Goal: Task Accomplishment & Management: Complete application form

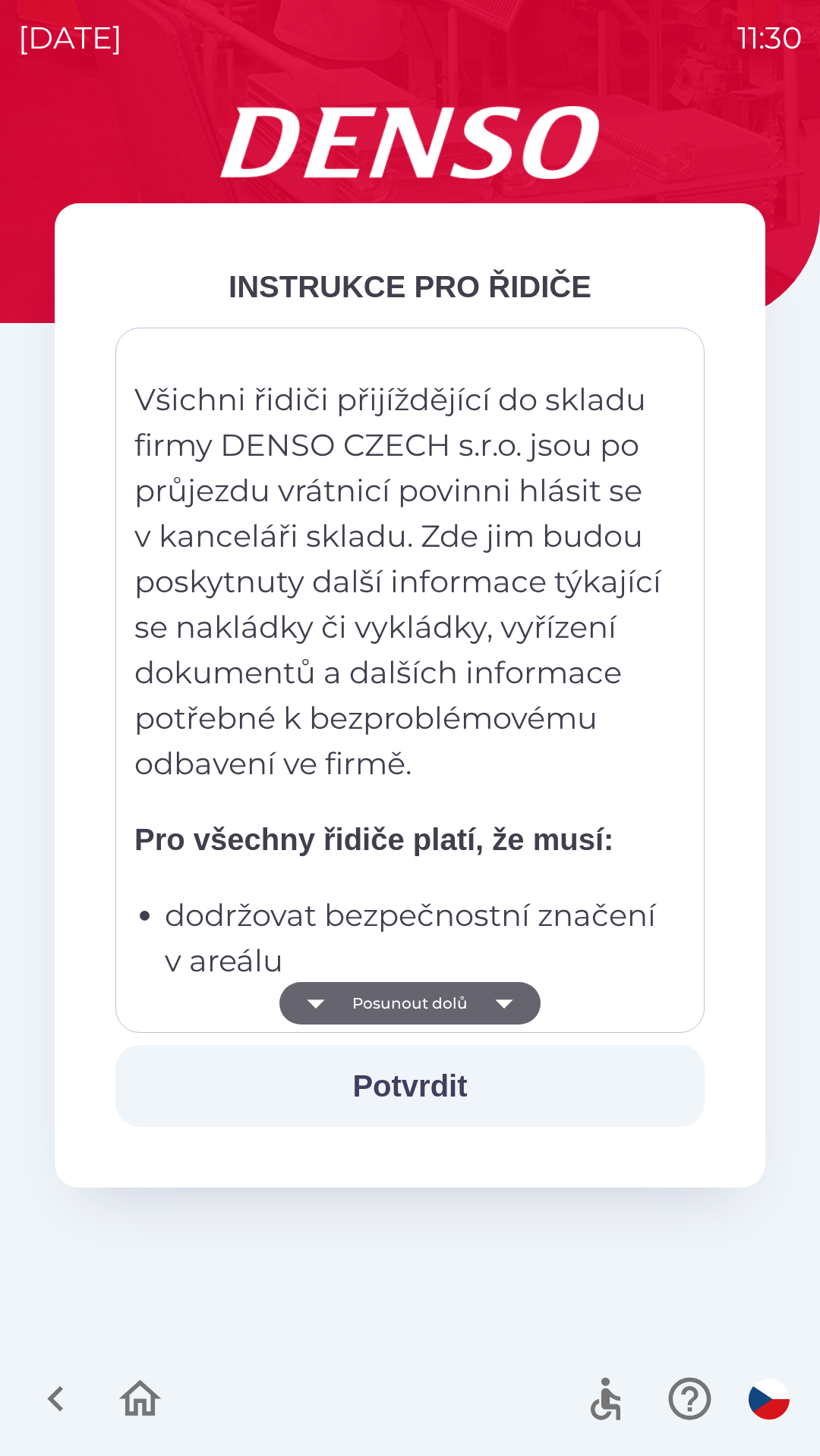
click at [391, 1014] on button "Posunout dolů" at bounding box center [410, 1003] width 261 height 42
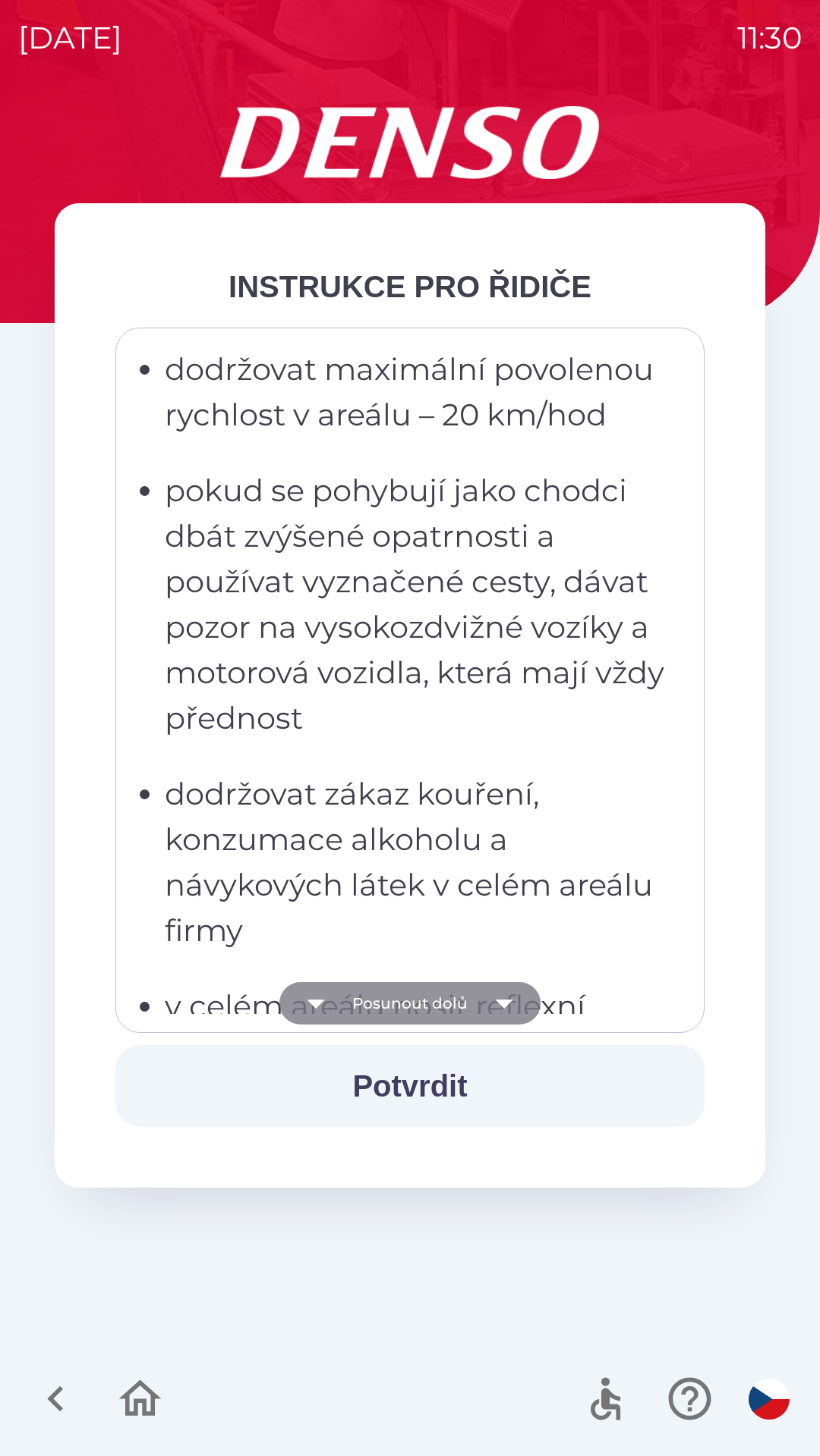
click at [397, 1002] on button "Posunout dolů" at bounding box center [410, 1003] width 261 height 42
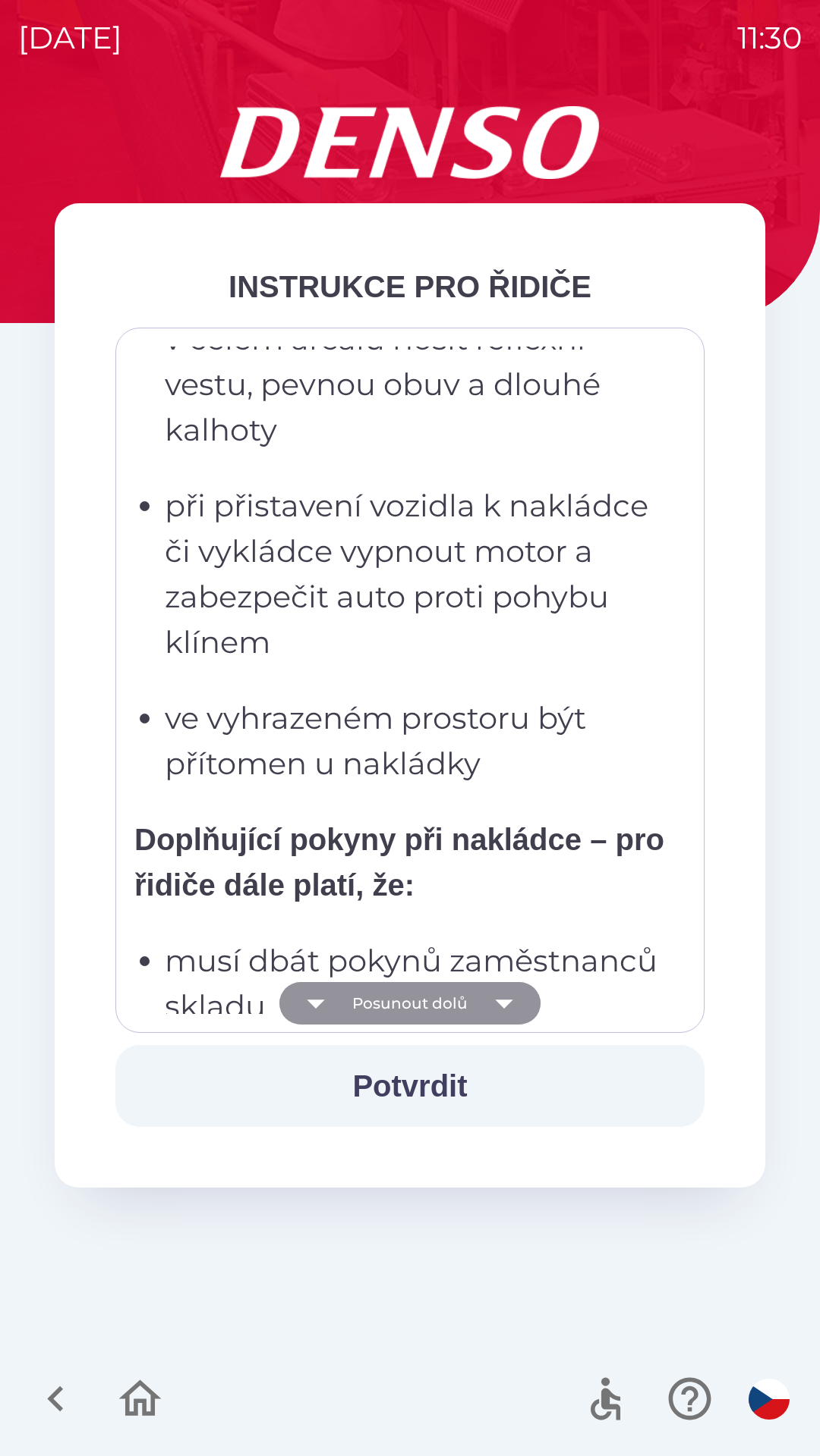
click at [401, 1003] on button "Posunout dolů" at bounding box center [410, 1003] width 261 height 42
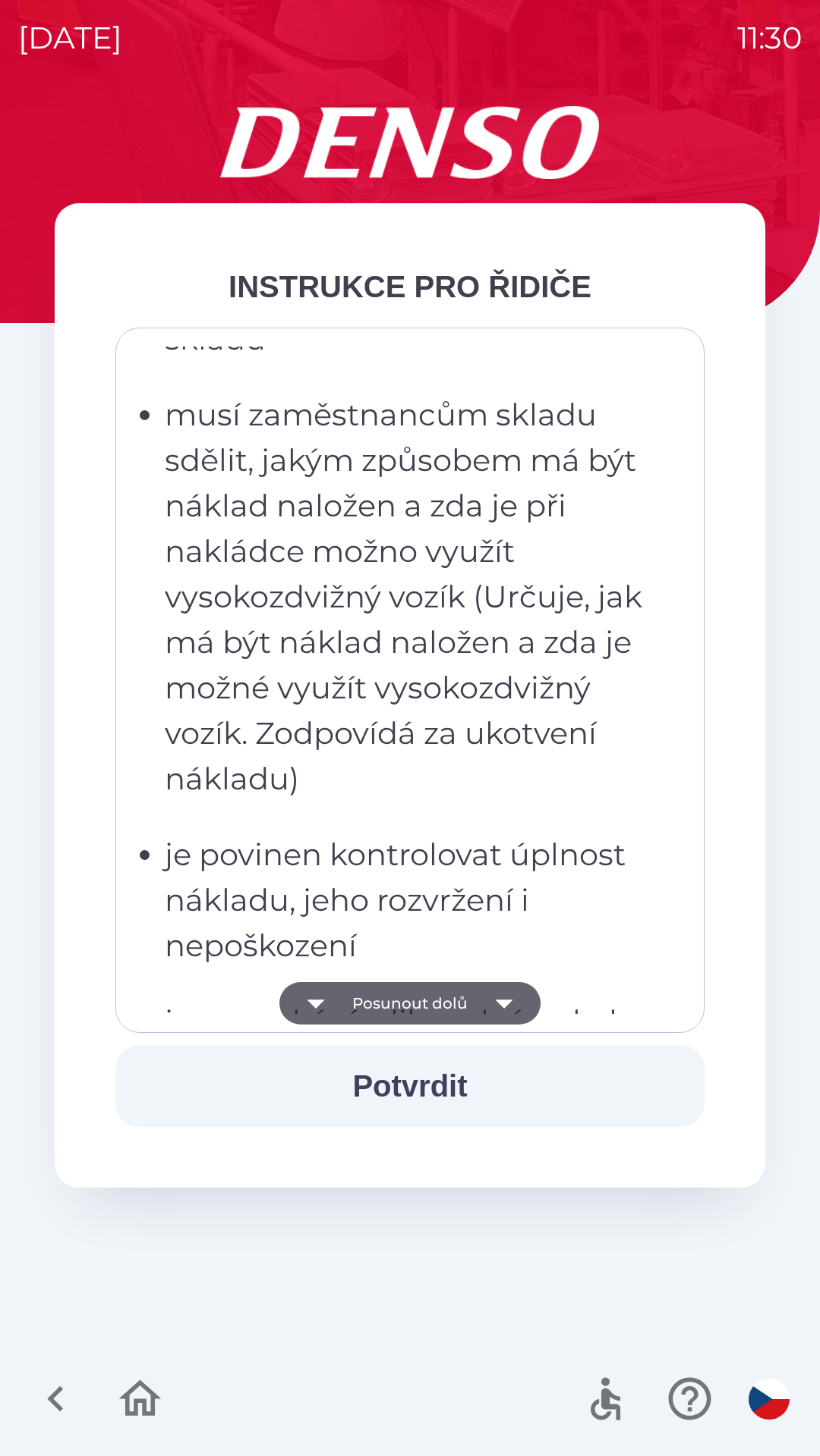
click at [399, 1006] on button "Posunout dolů" at bounding box center [410, 1003] width 261 height 42
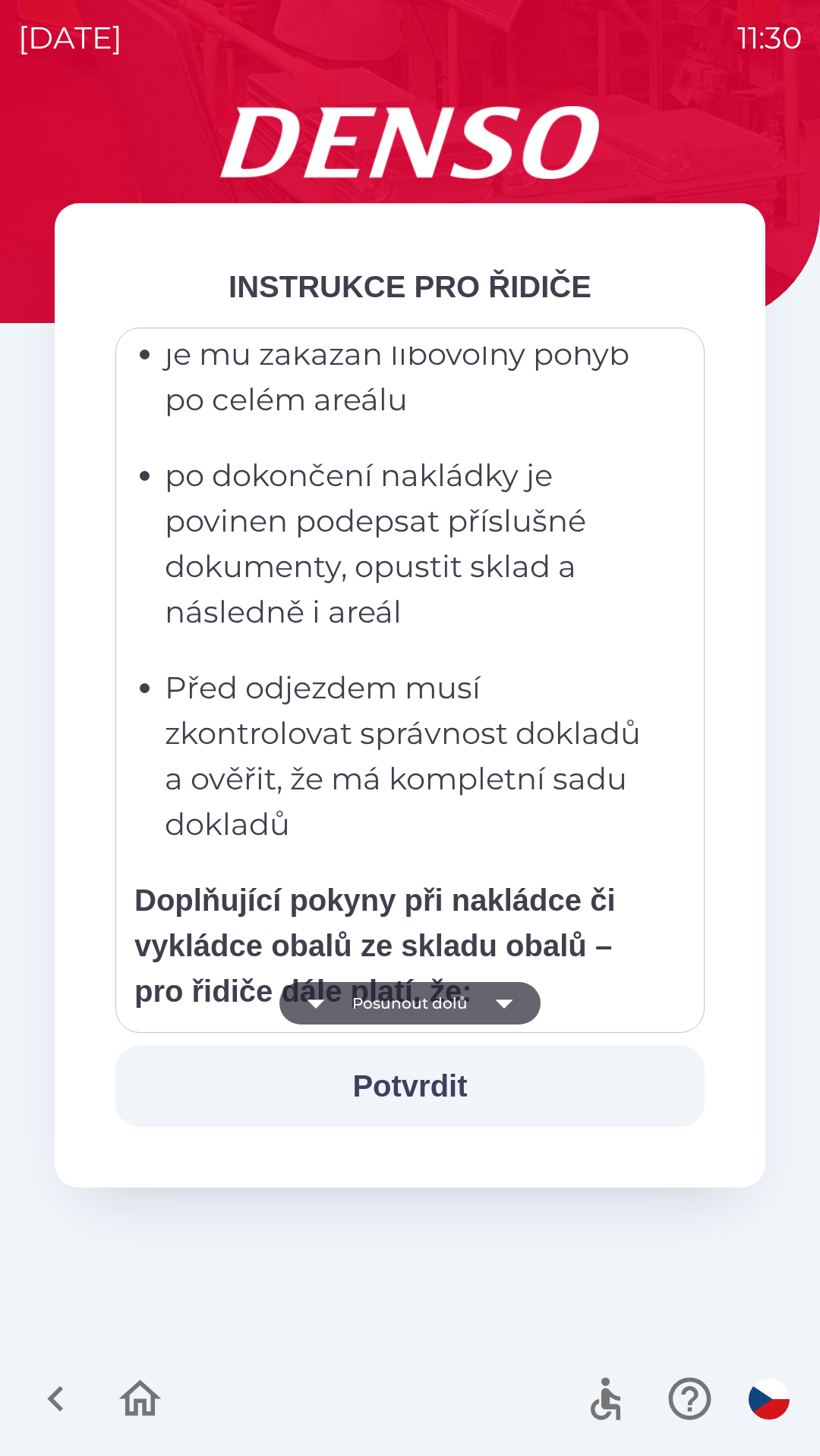
click at [400, 997] on button "Posunout dolů" at bounding box center [410, 1003] width 261 height 42
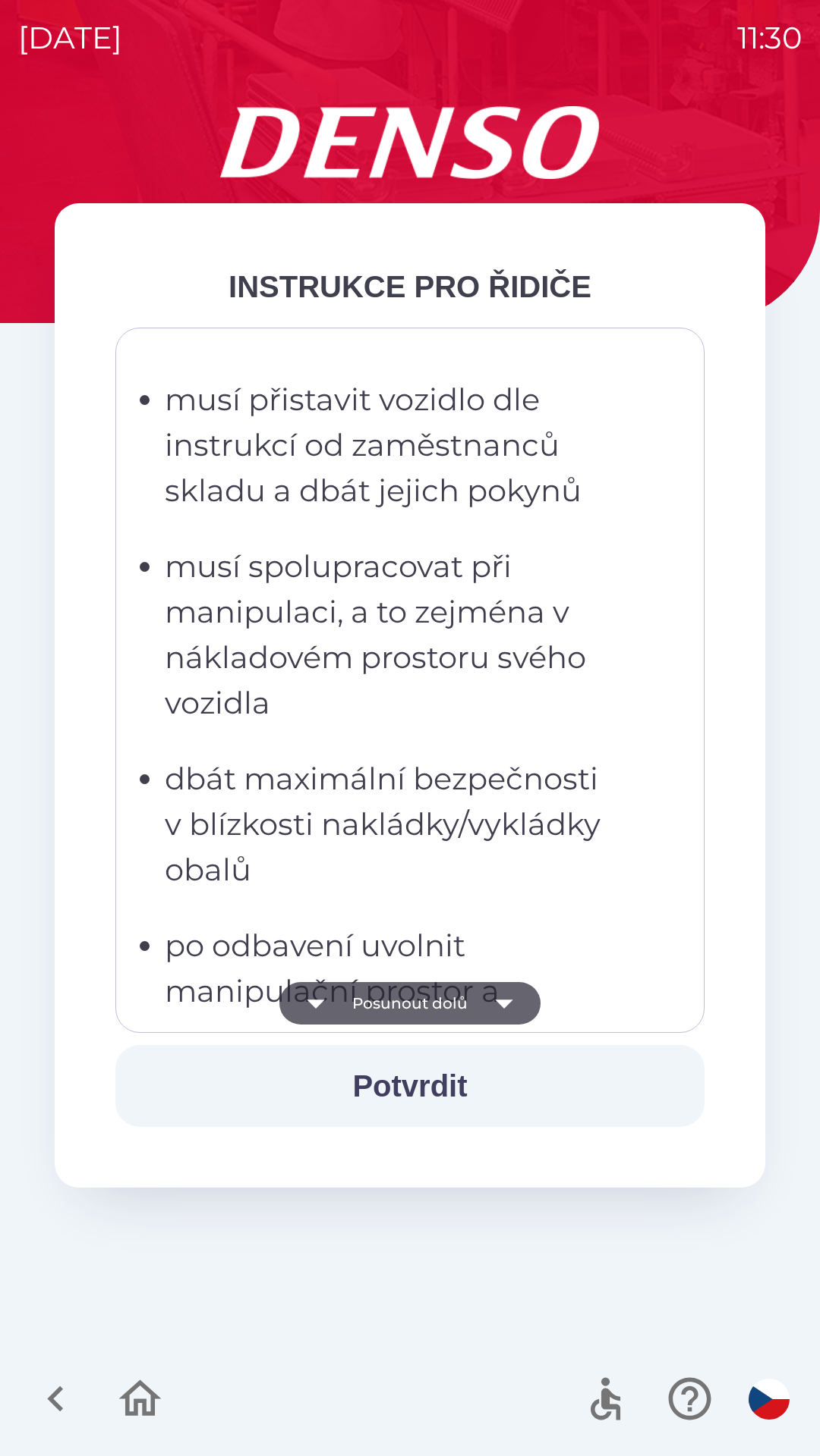
click at [400, 1003] on button "Posunout dolů" at bounding box center [410, 1003] width 261 height 42
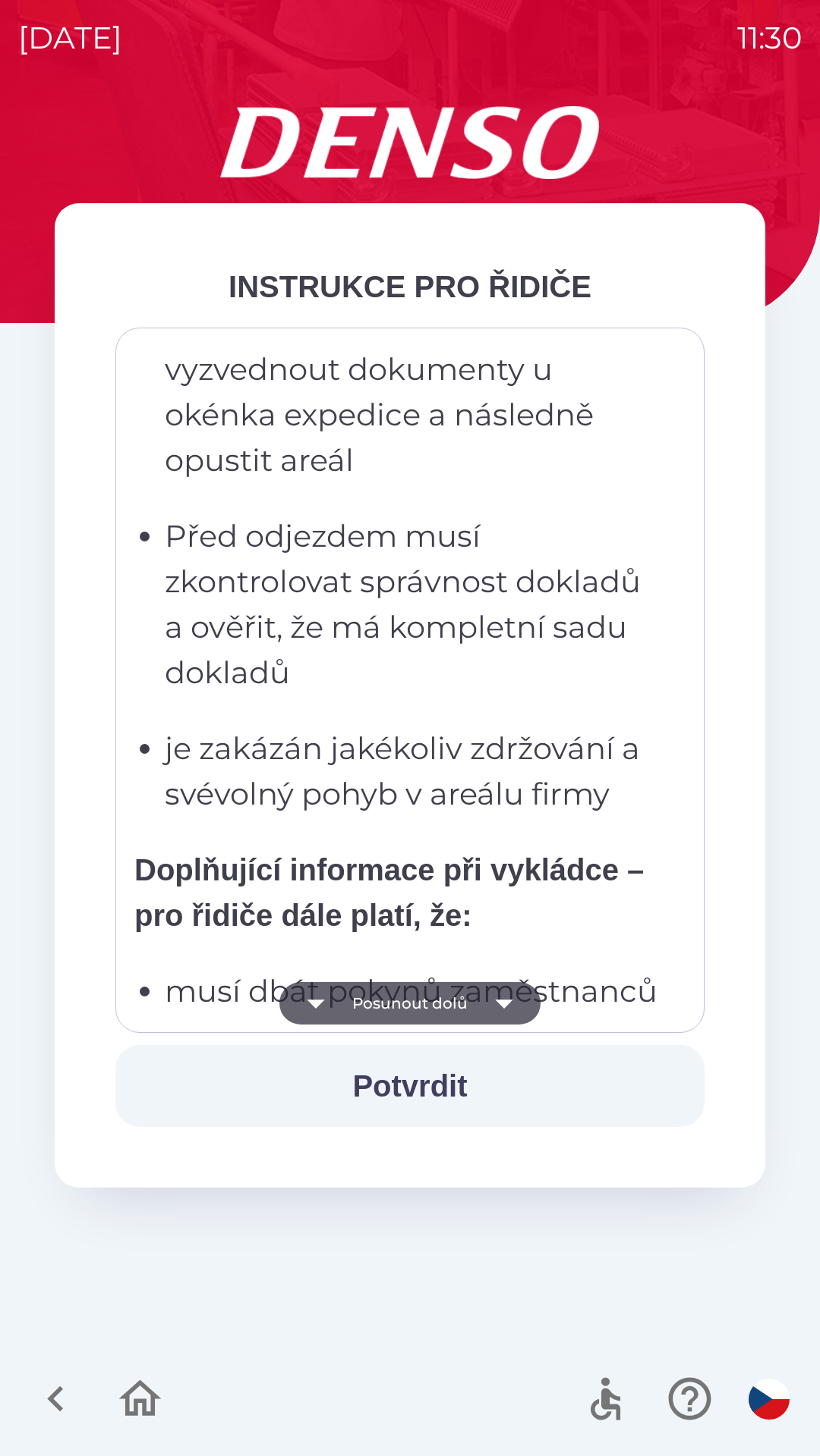
click at [400, 999] on button "Posunout dolů" at bounding box center [410, 1003] width 261 height 42
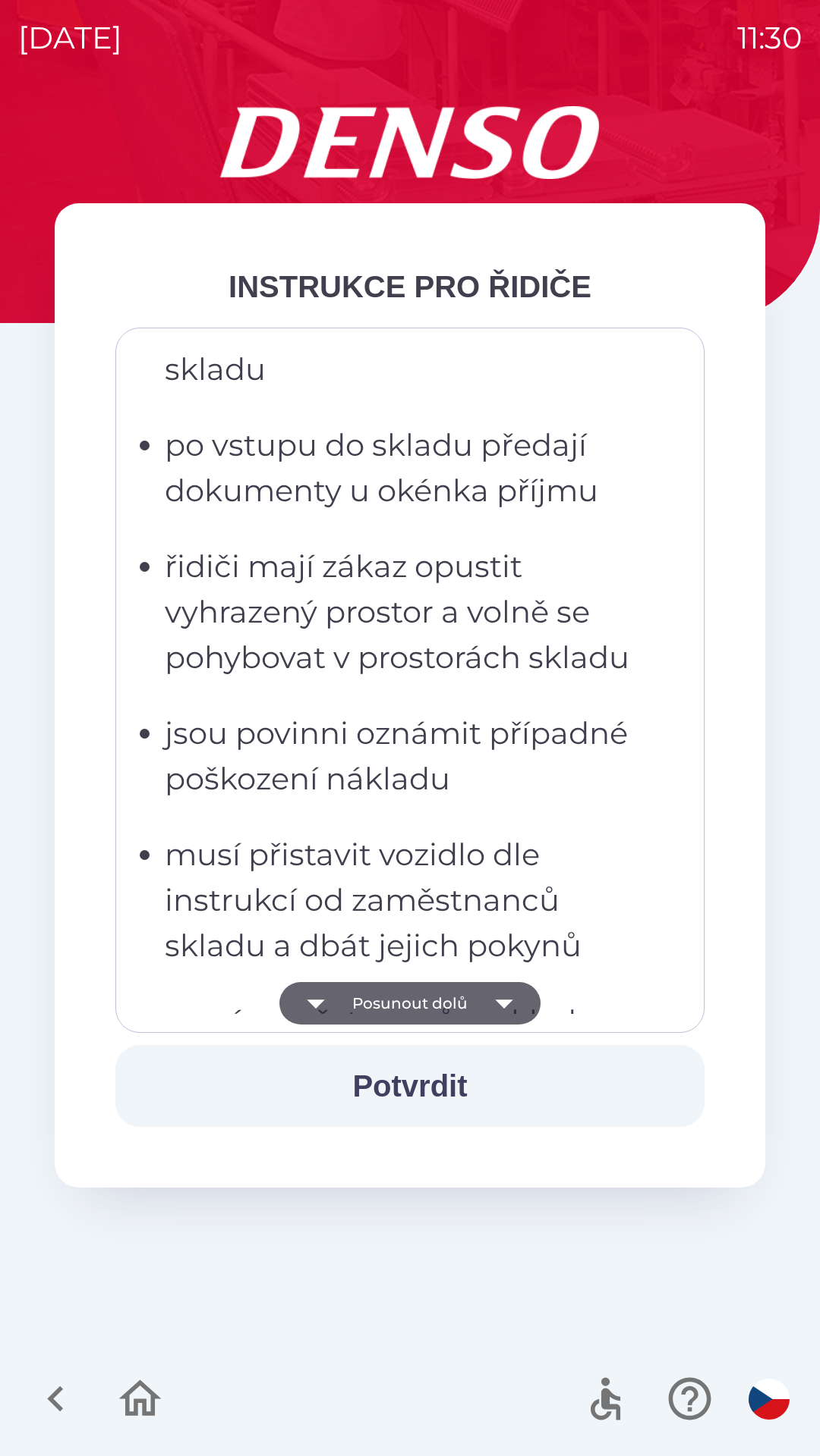
click at [404, 1001] on button "Posunout dolů" at bounding box center [410, 1003] width 261 height 42
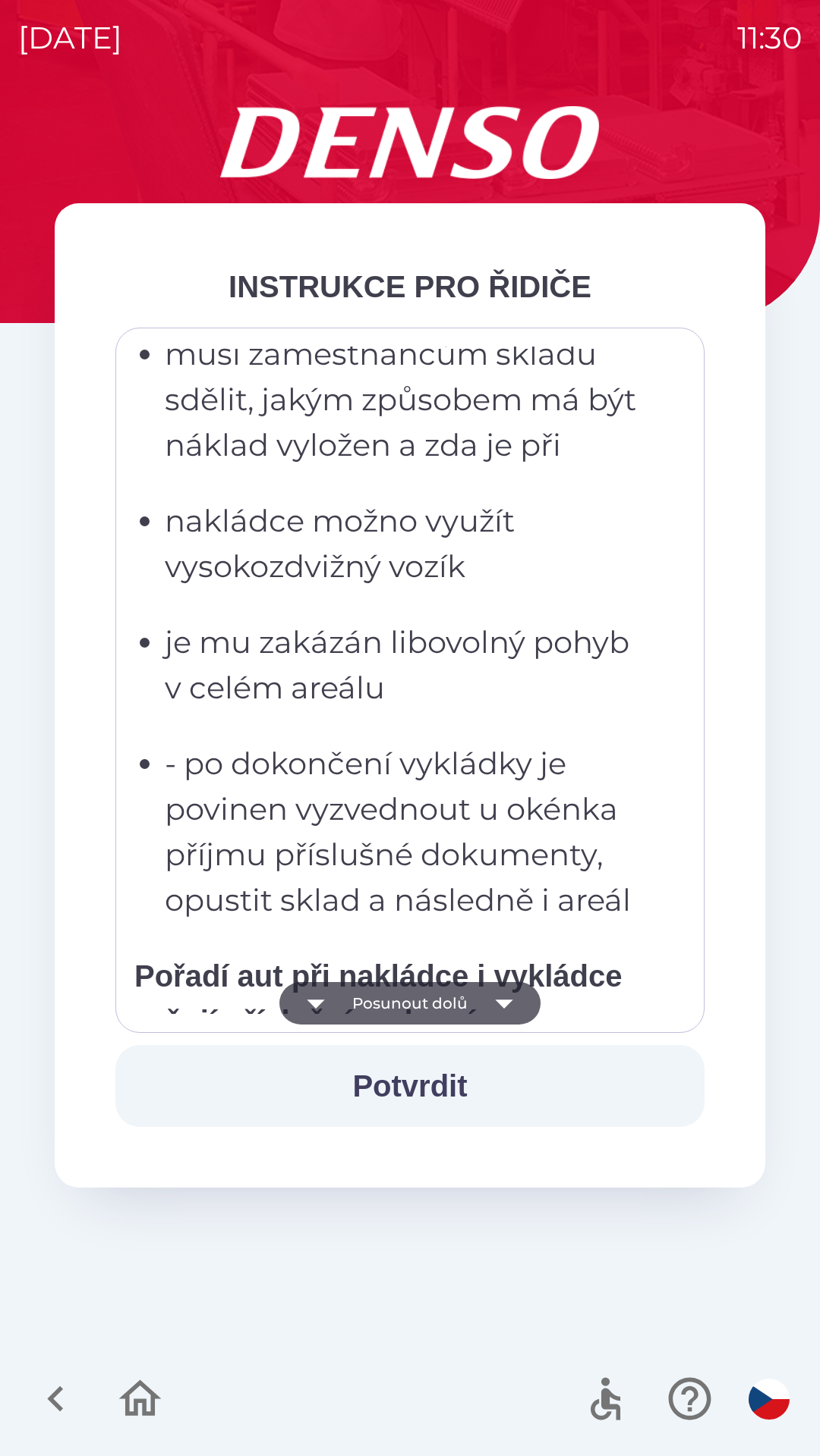
click at [401, 1002] on button "Posunout dolů" at bounding box center [410, 1003] width 261 height 42
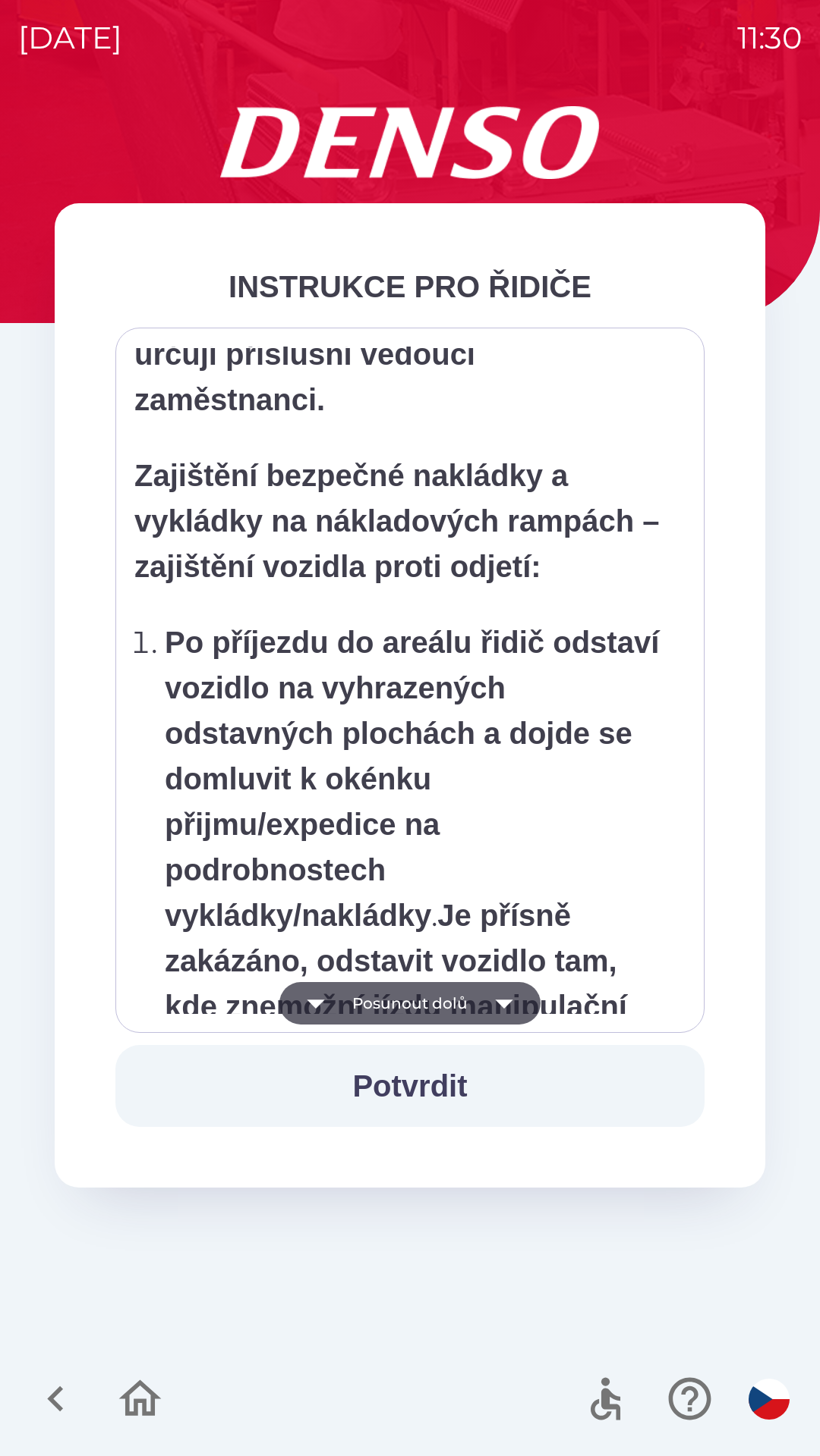
click at [402, 1001] on button "Posunout dolů" at bounding box center [410, 1003] width 261 height 42
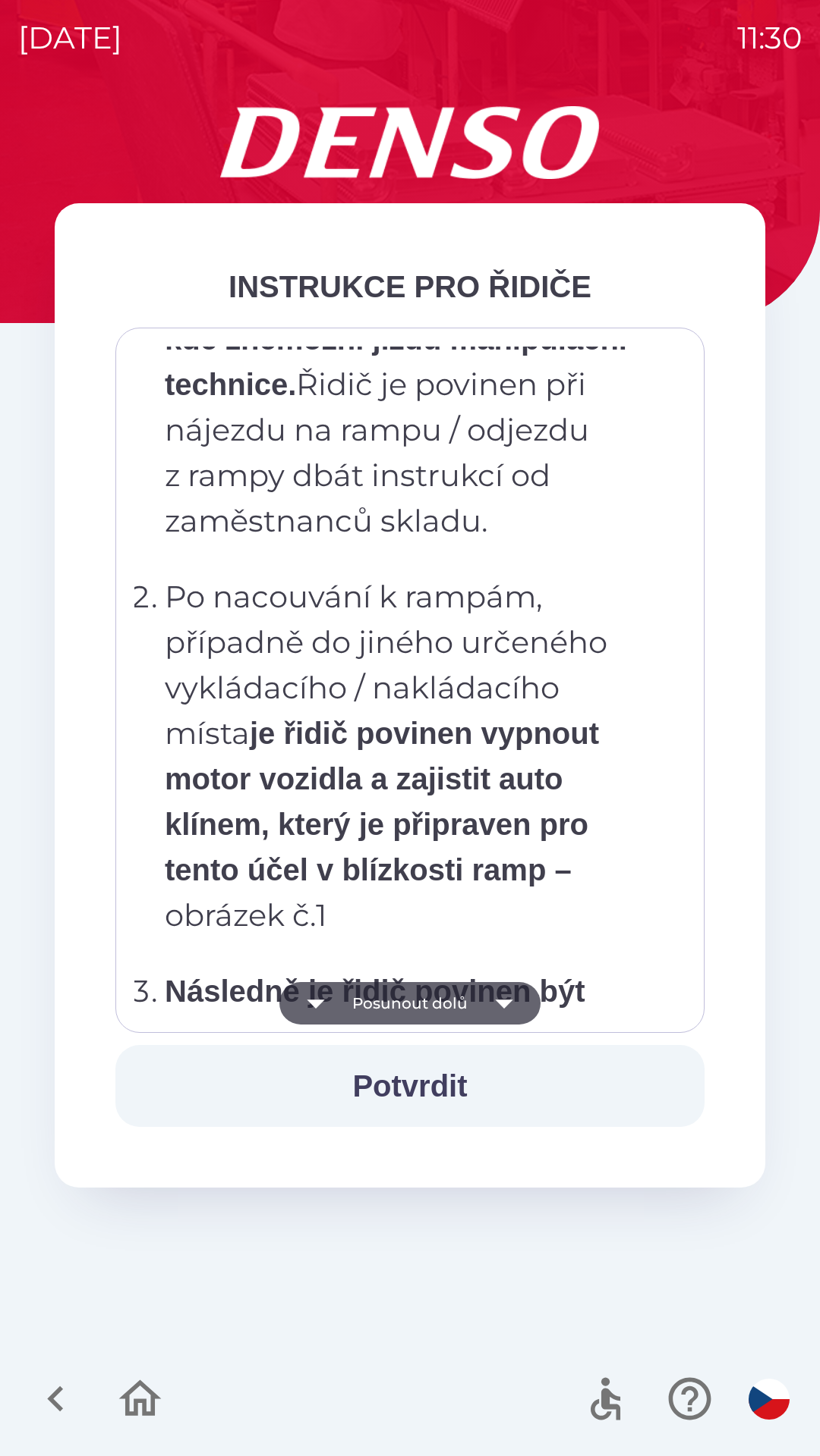
click at [401, 998] on button "Posunout dolů" at bounding box center [410, 1003] width 261 height 42
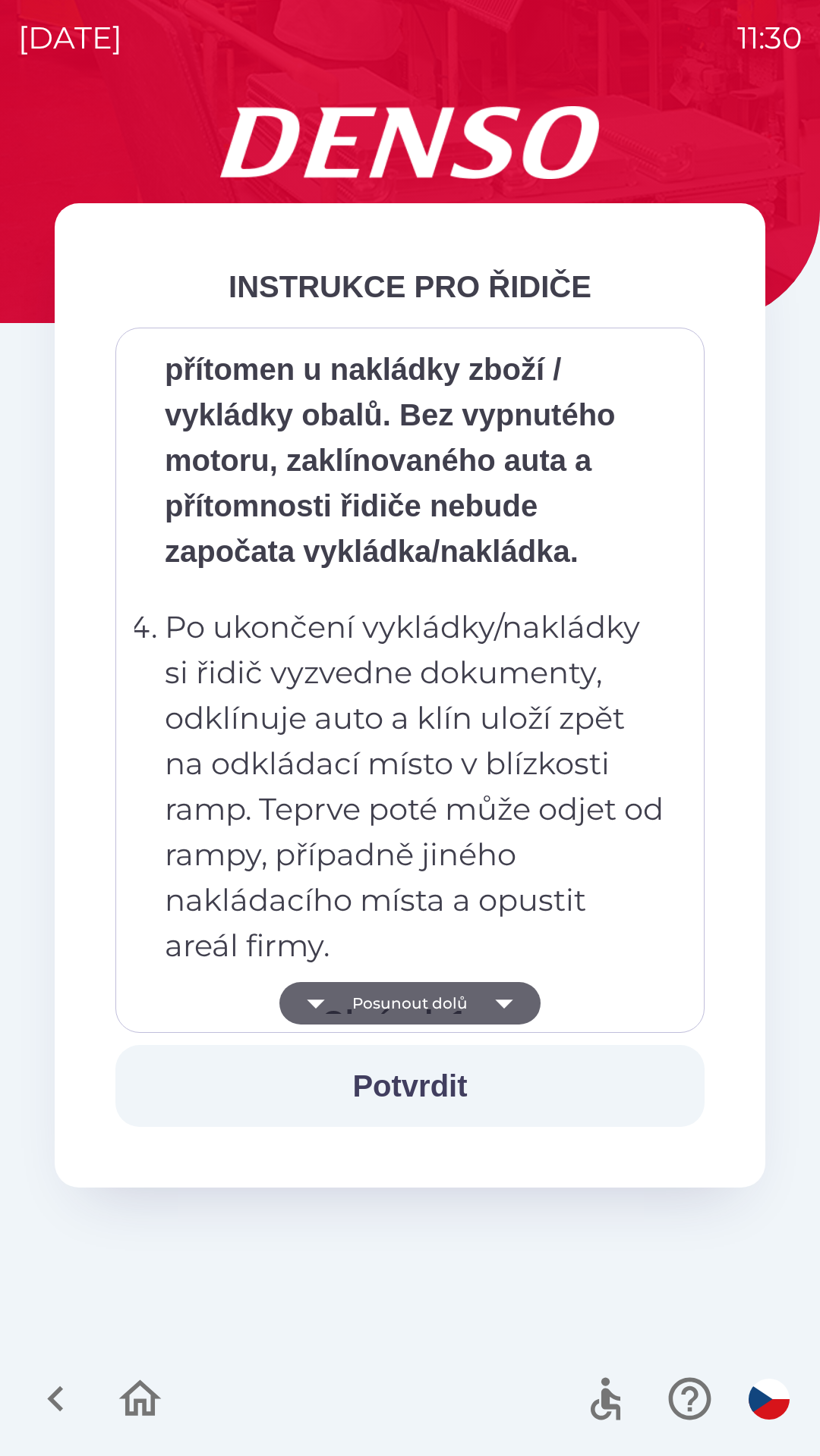
click at [402, 1001] on button "Posunout dolů" at bounding box center [410, 1003] width 261 height 42
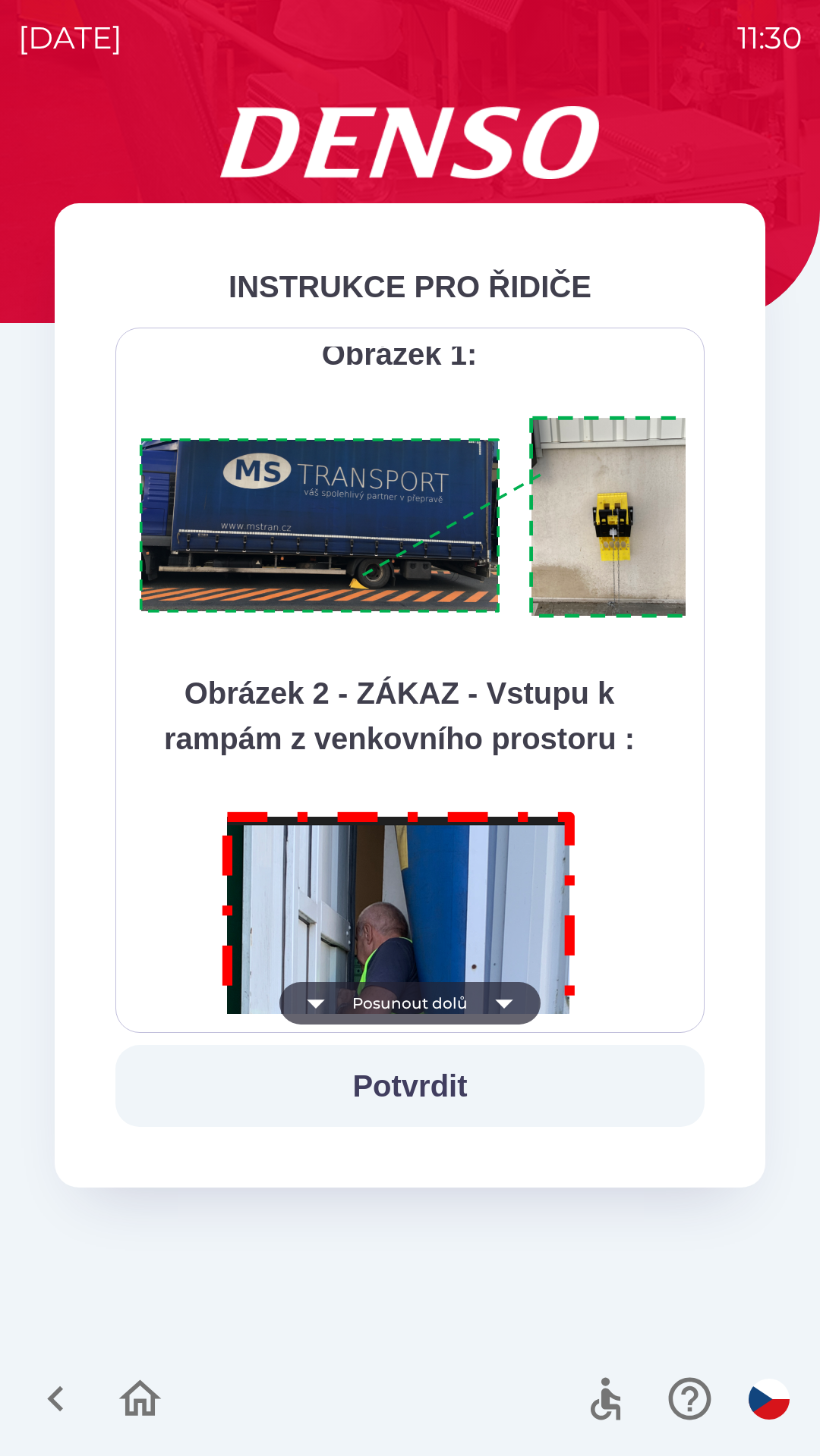
click at [393, 997] on button "Posunout dolů" at bounding box center [410, 1003] width 261 height 42
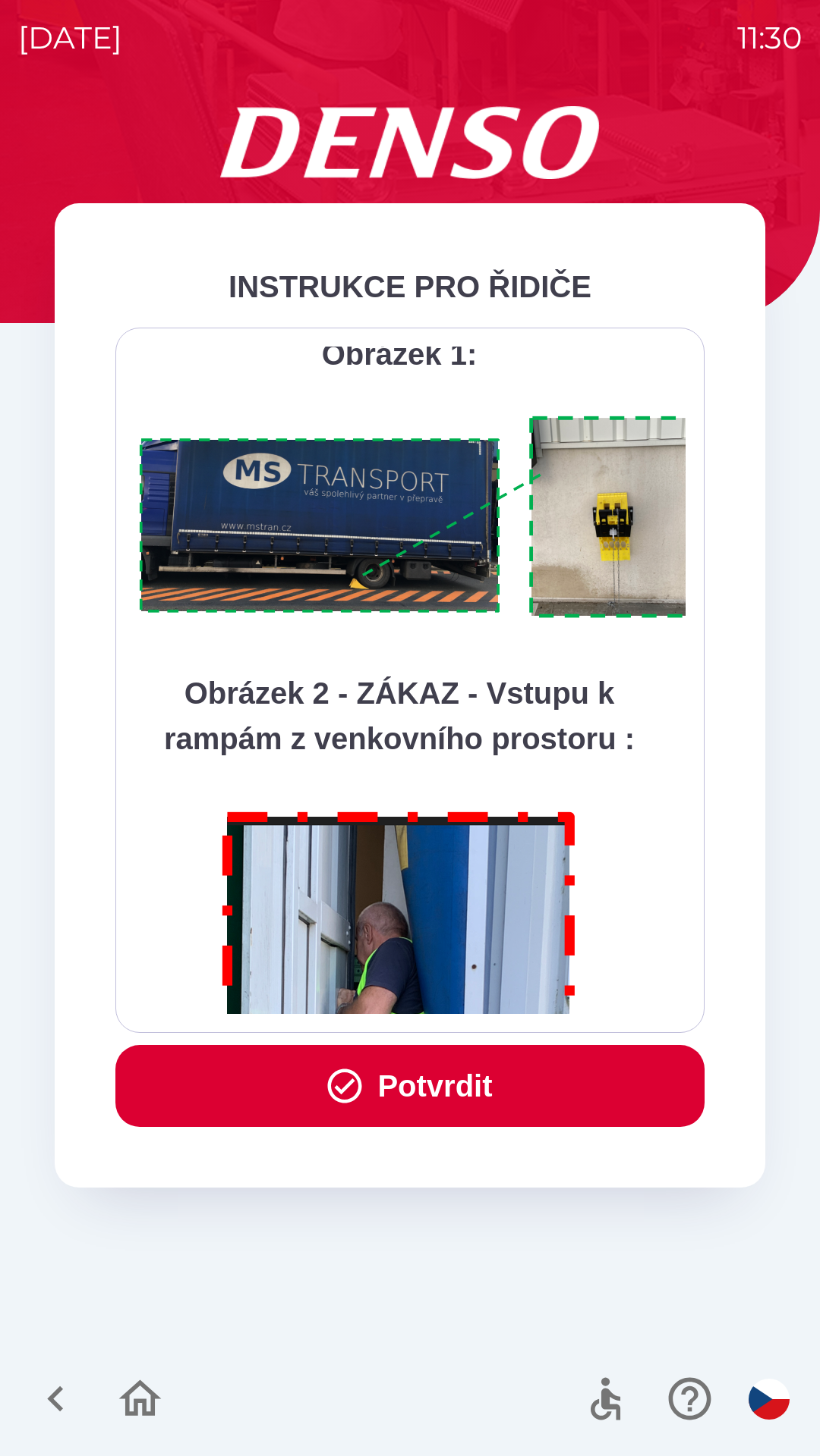
scroll to position [8524, 0]
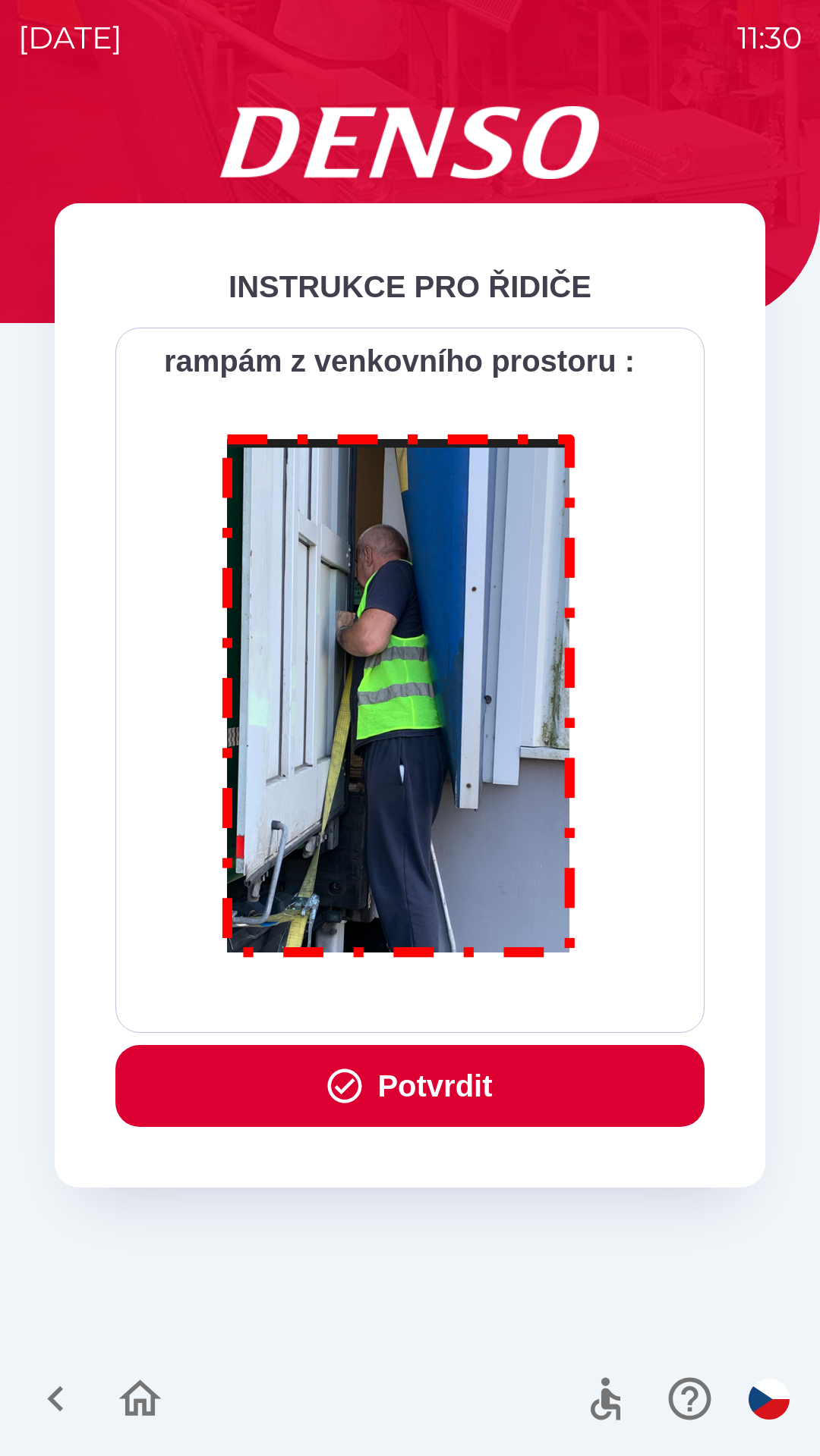
click at [413, 1083] on button "Potvrdit" at bounding box center [410, 1085] width 589 height 82
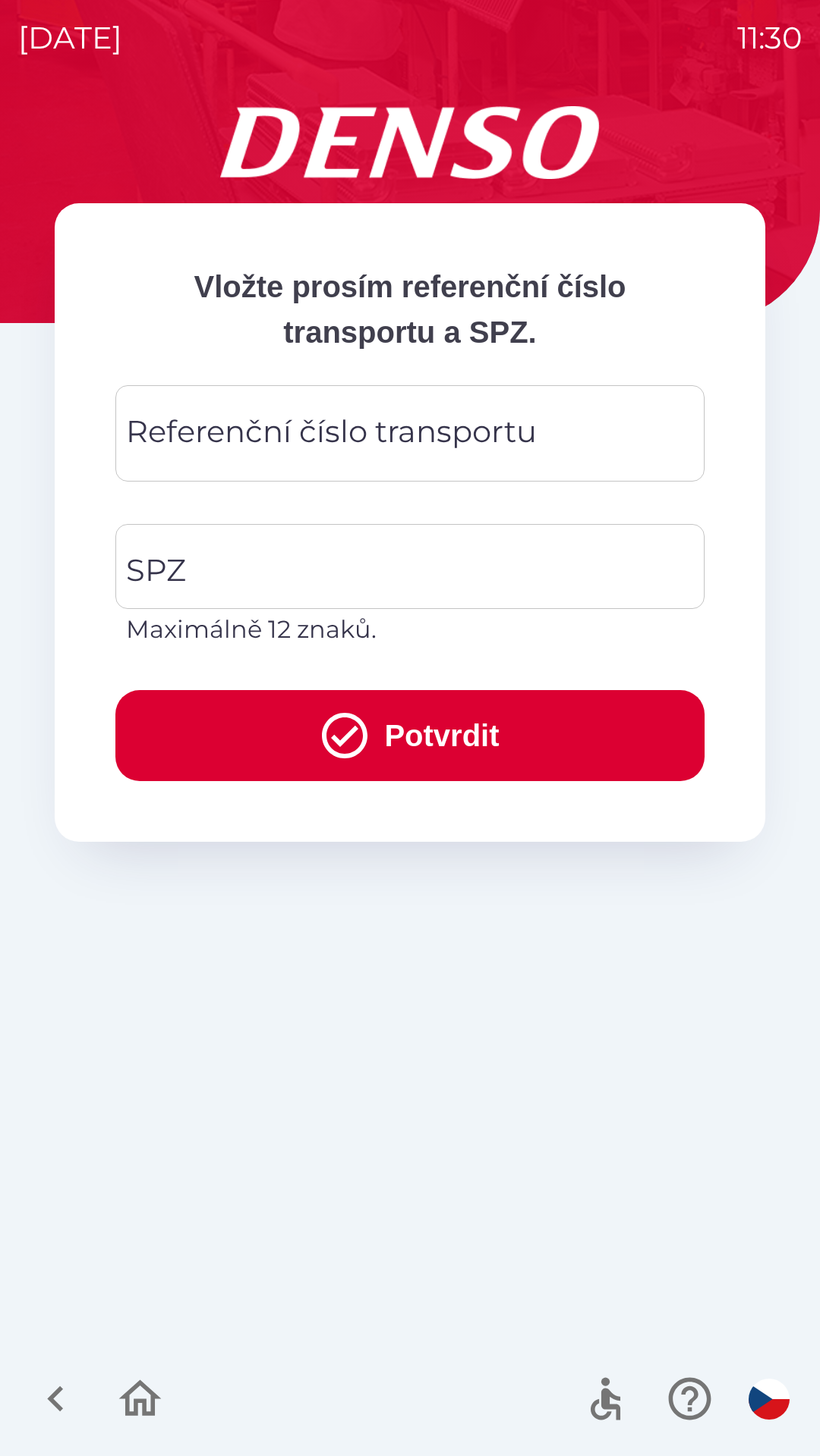
click at [225, 432] on div "Referenční číslo transportu Referenční číslo transportu" at bounding box center [410, 433] width 589 height 97
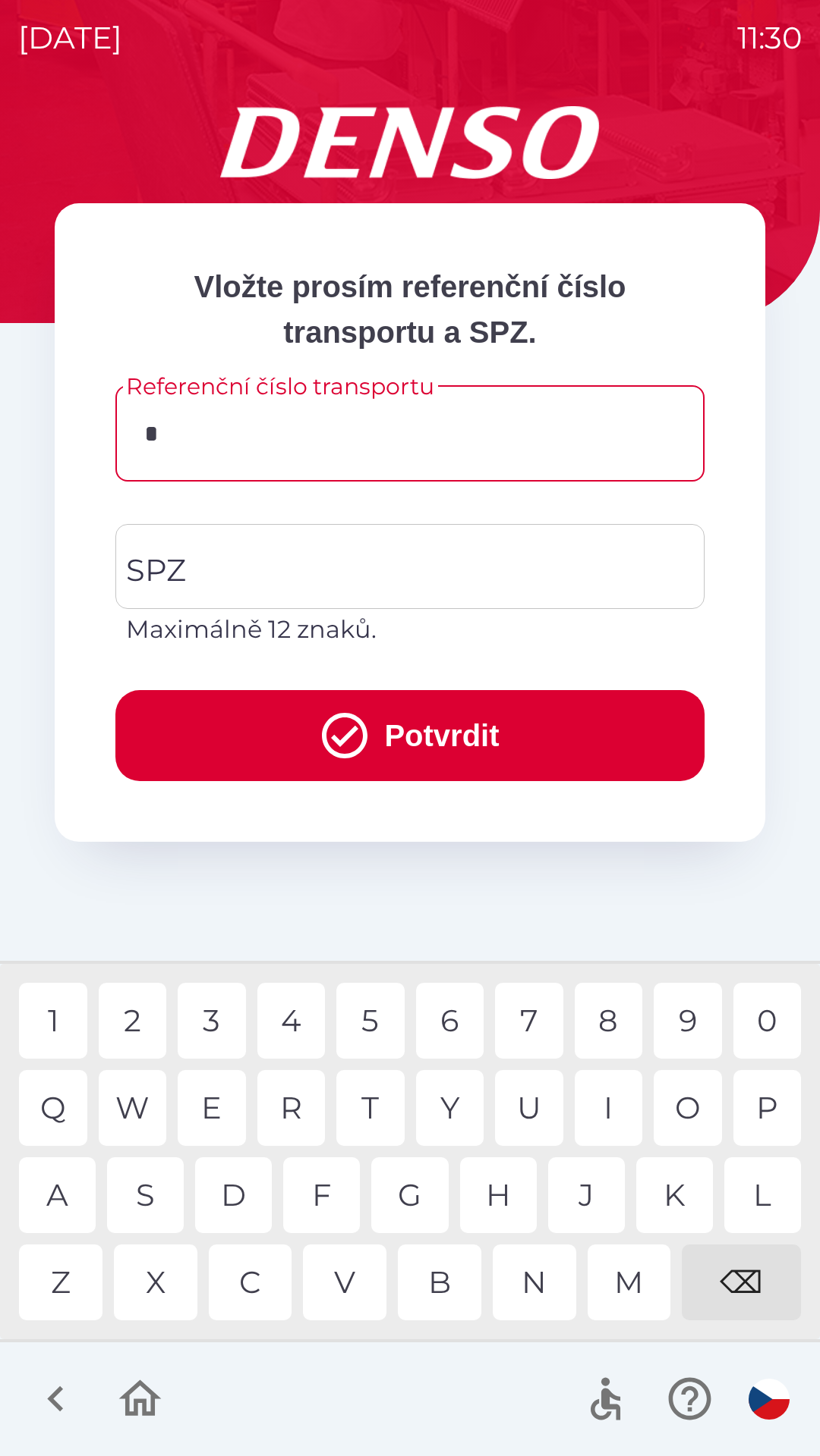
click at [214, 1024] on div "3" at bounding box center [212, 1021] width 68 height 75
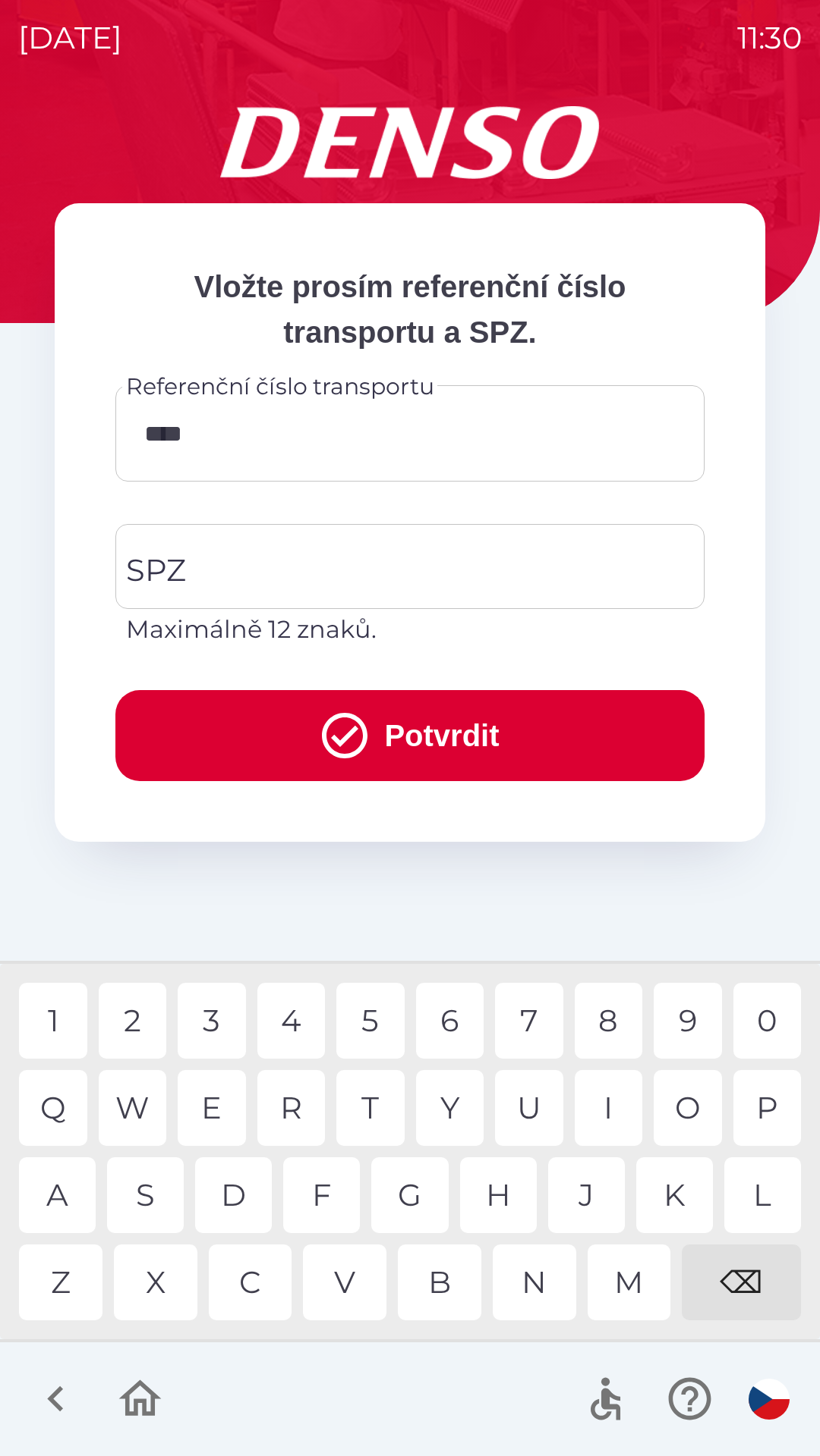
click at [51, 1007] on div "1" at bounding box center [53, 1021] width 68 height 75
type input "******"
click at [235, 564] on input "SPZ" at bounding box center [398, 567] width 552 height 72
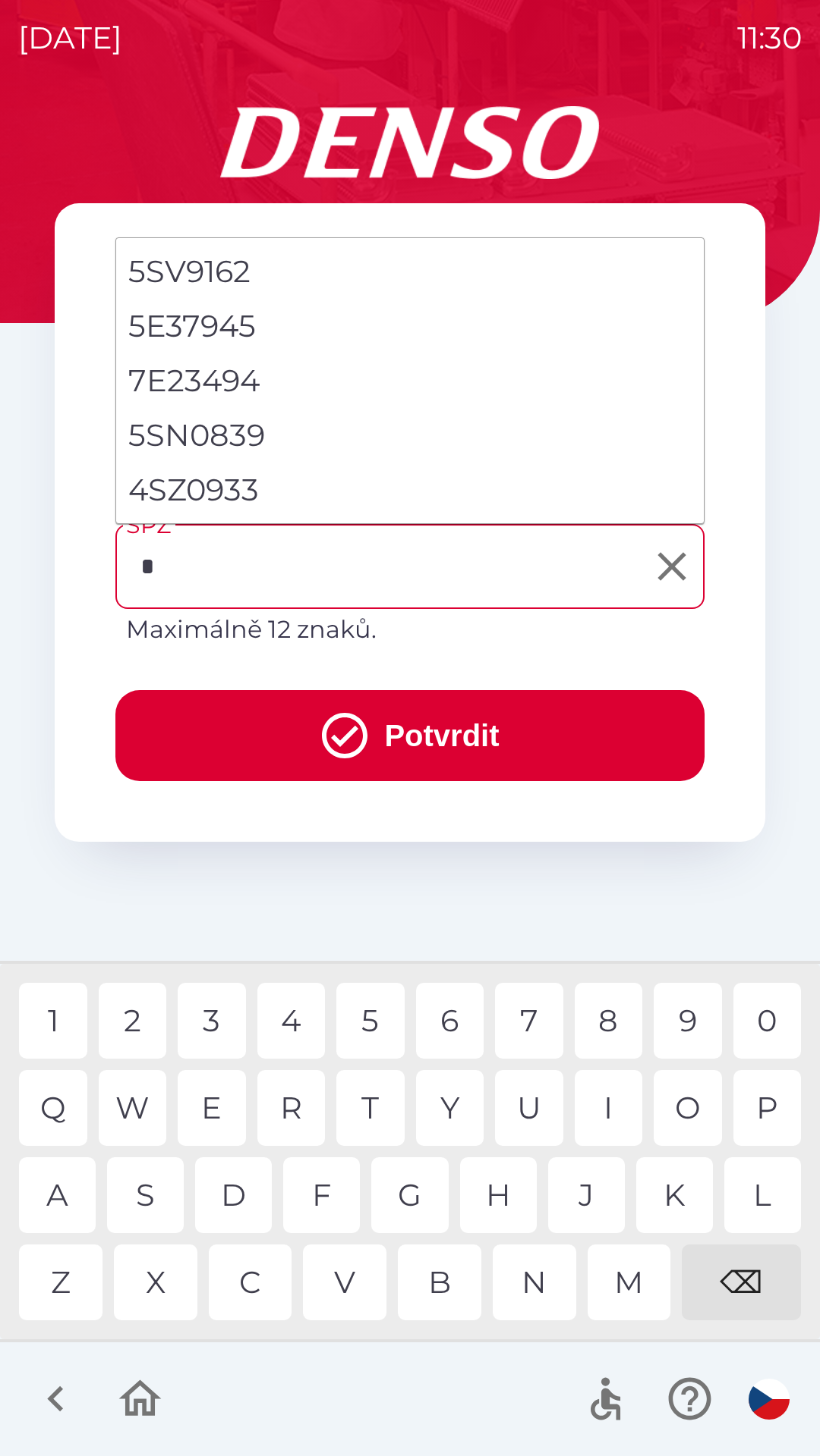
click at [683, 1019] on div "9" at bounding box center [687, 1021] width 68 height 75
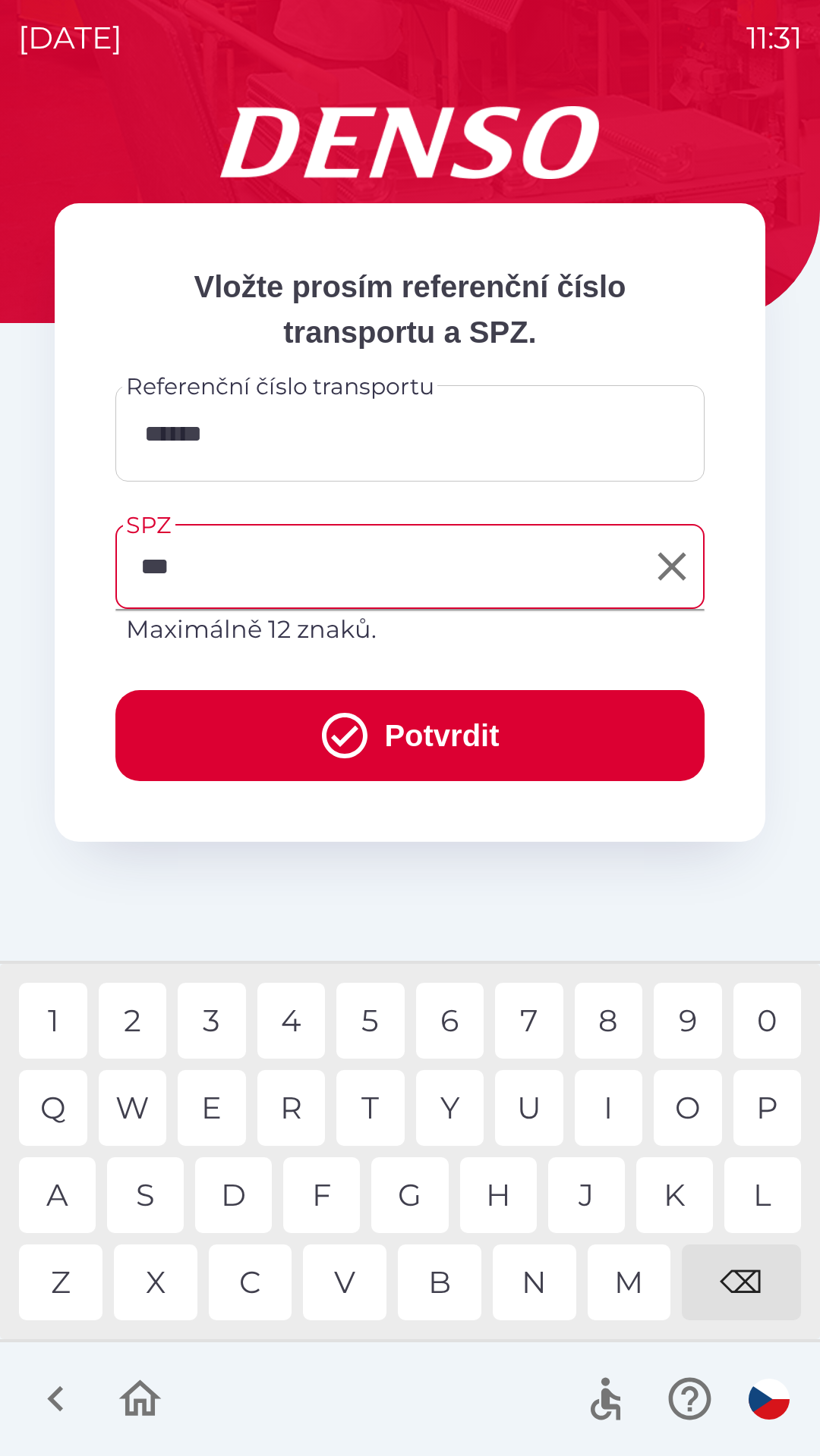
click at [628, 1289] on div "M" at bounding box center [629, 1282] width 84 height 75
click at [525, 1015] on div "7" at bounding box center [529, 1021] width 68 height 75
click at [369, 1031] on div "5" at bounding box center [370, 1021] width 68 height 75
type input "*******"
click at [458, 721] on button "Potvrdit" at bounding box center [410, 735] width 589 height 91
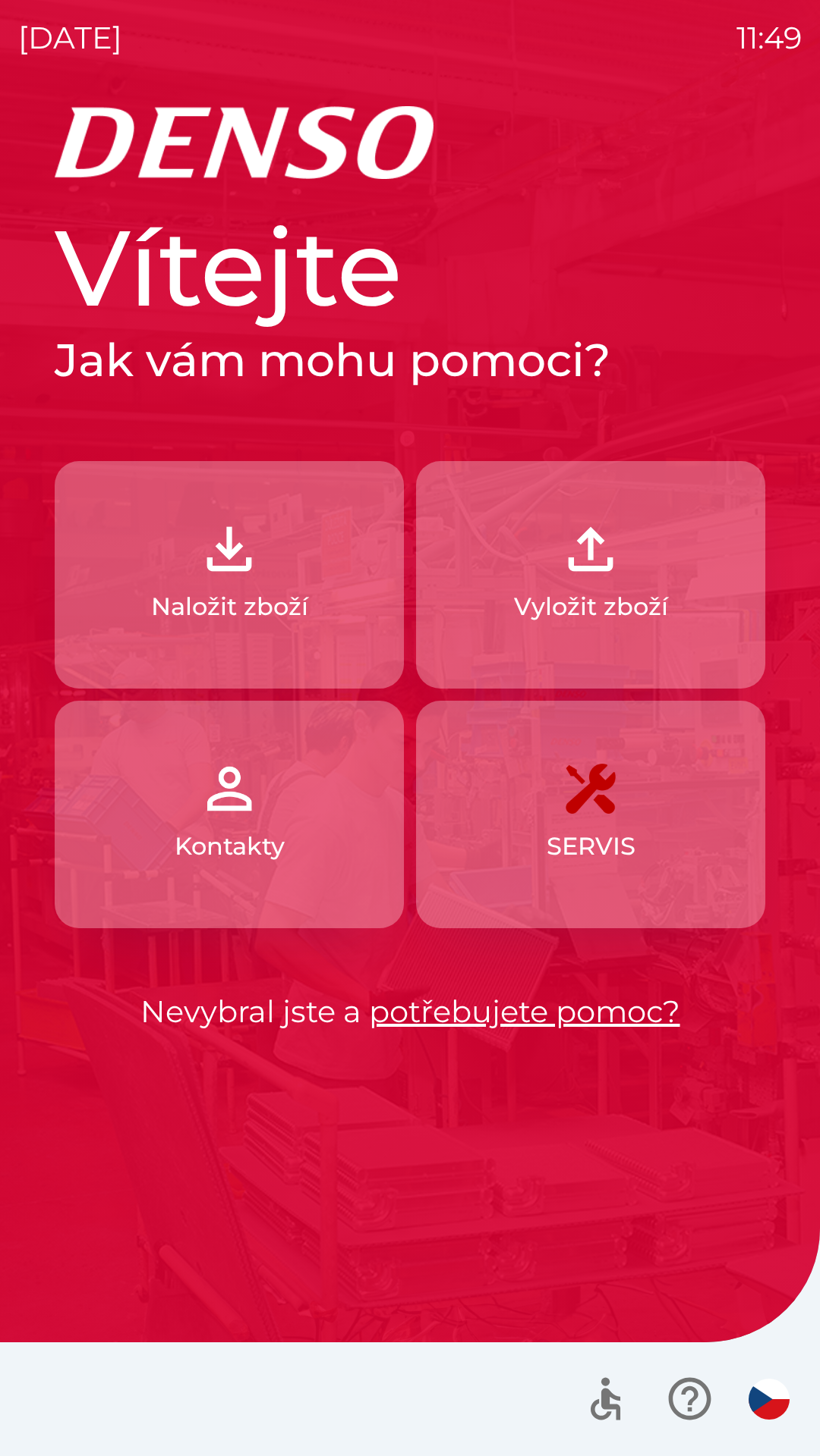
click at [256, 571] on img "button" at bounding box center [229, 549] width 67 height 67
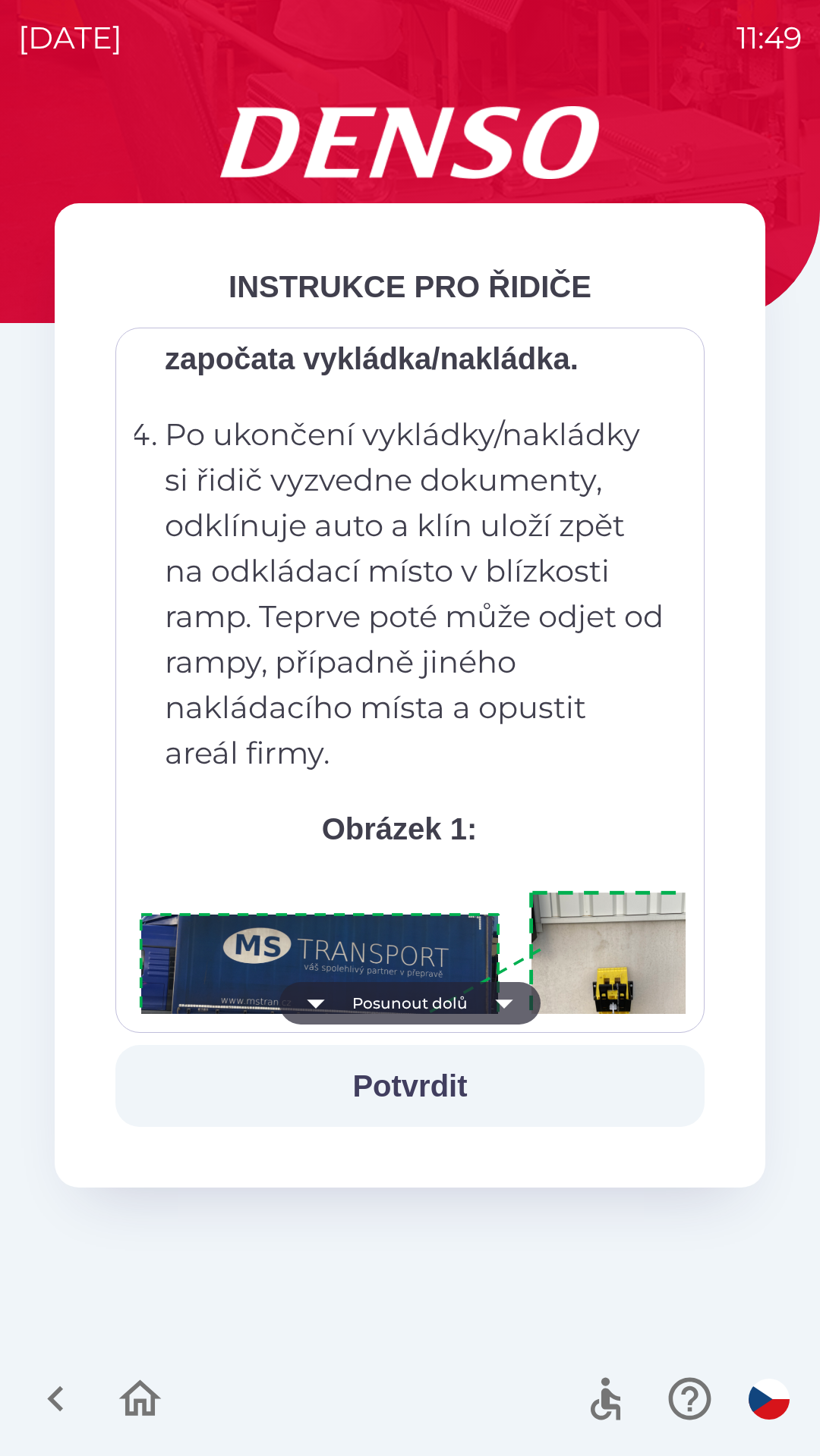
scroll to position [8524, 0]
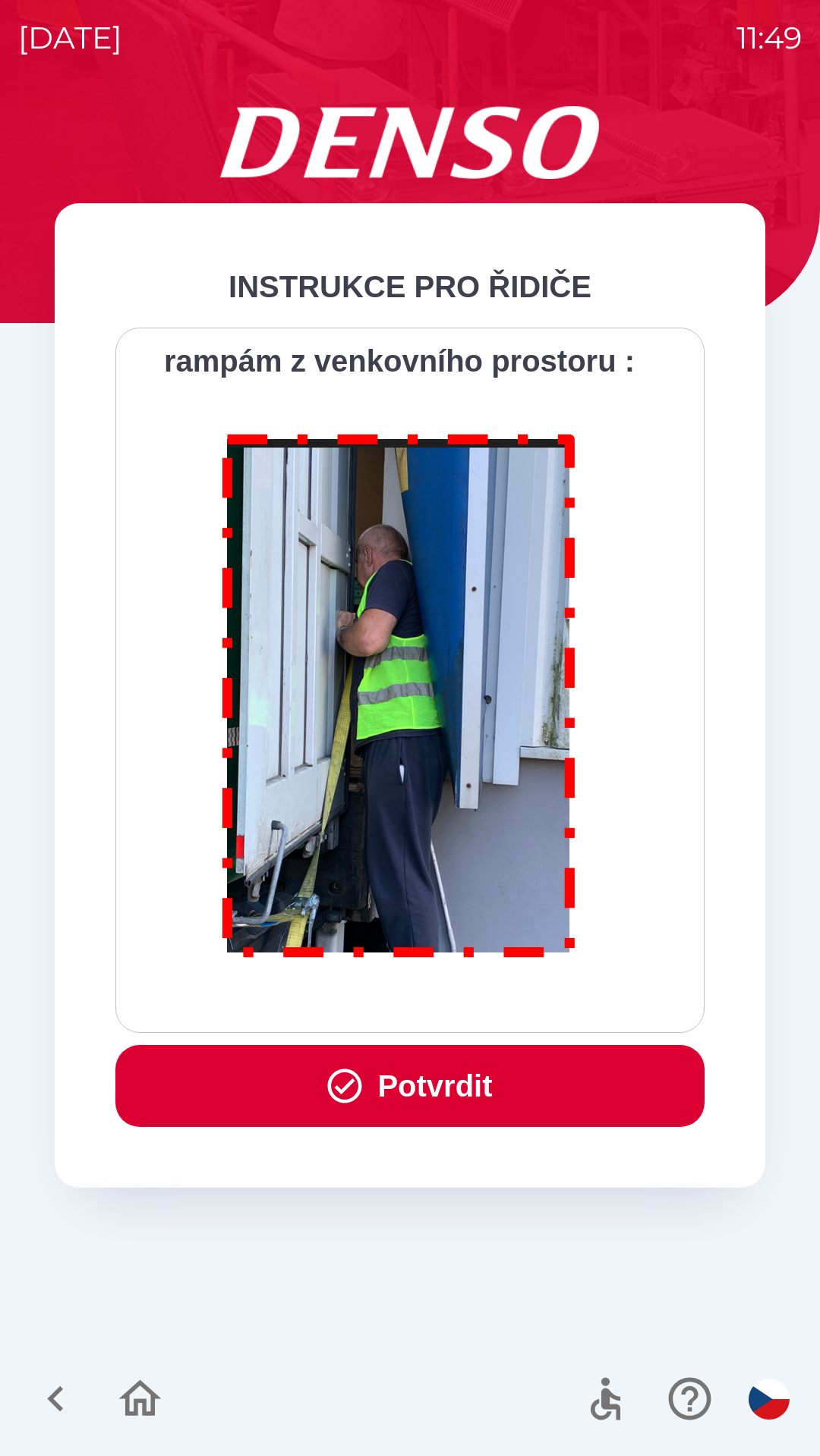
click at [433, 1069] on button "Potvrdit" at bounding box center [410, 1085] width 589 height 82
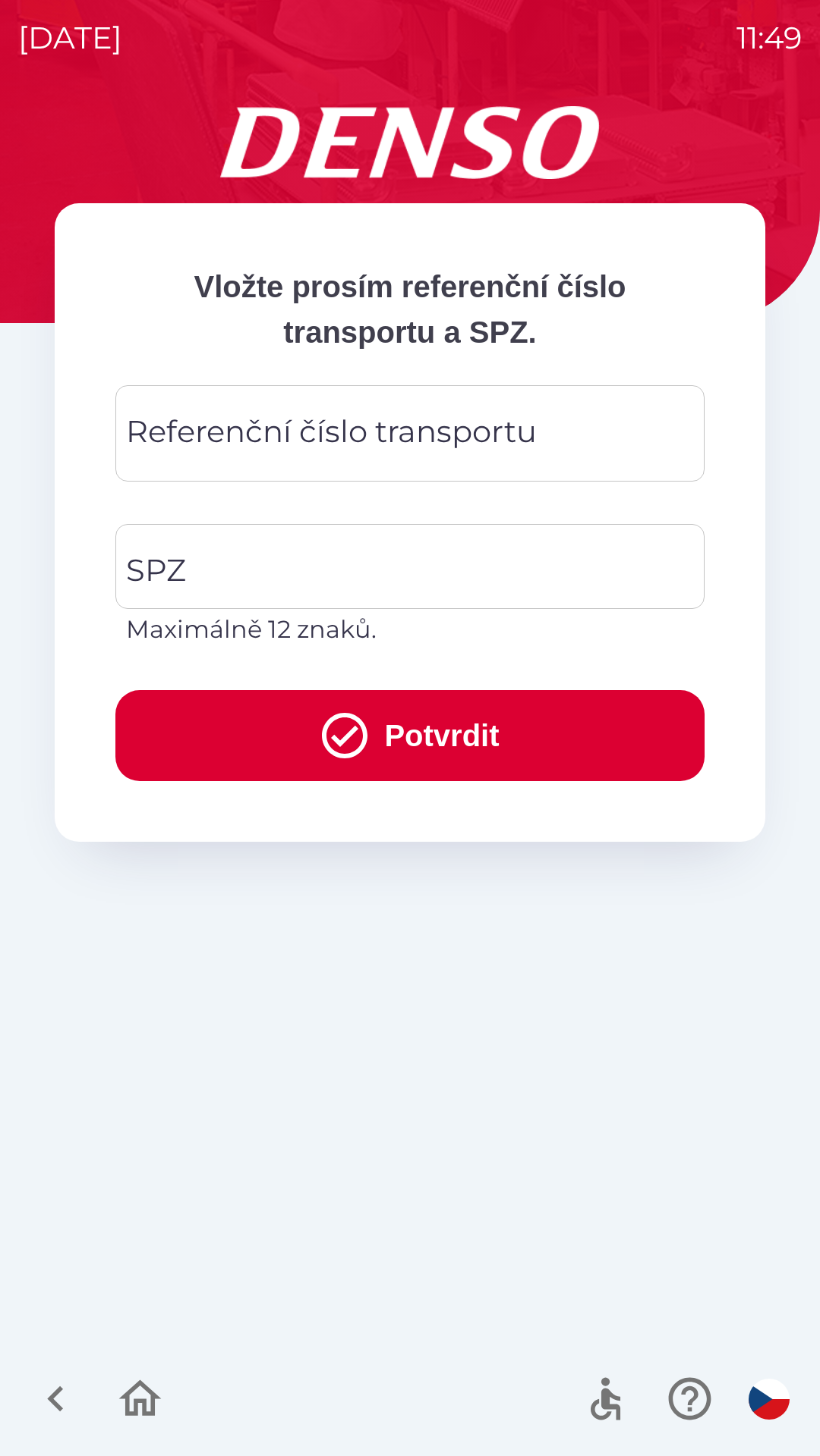
click at [330, 421] on div "Referenční číslo transportu Referenční číslo transportu" at bounding box center [410, 433] width 589 height 97
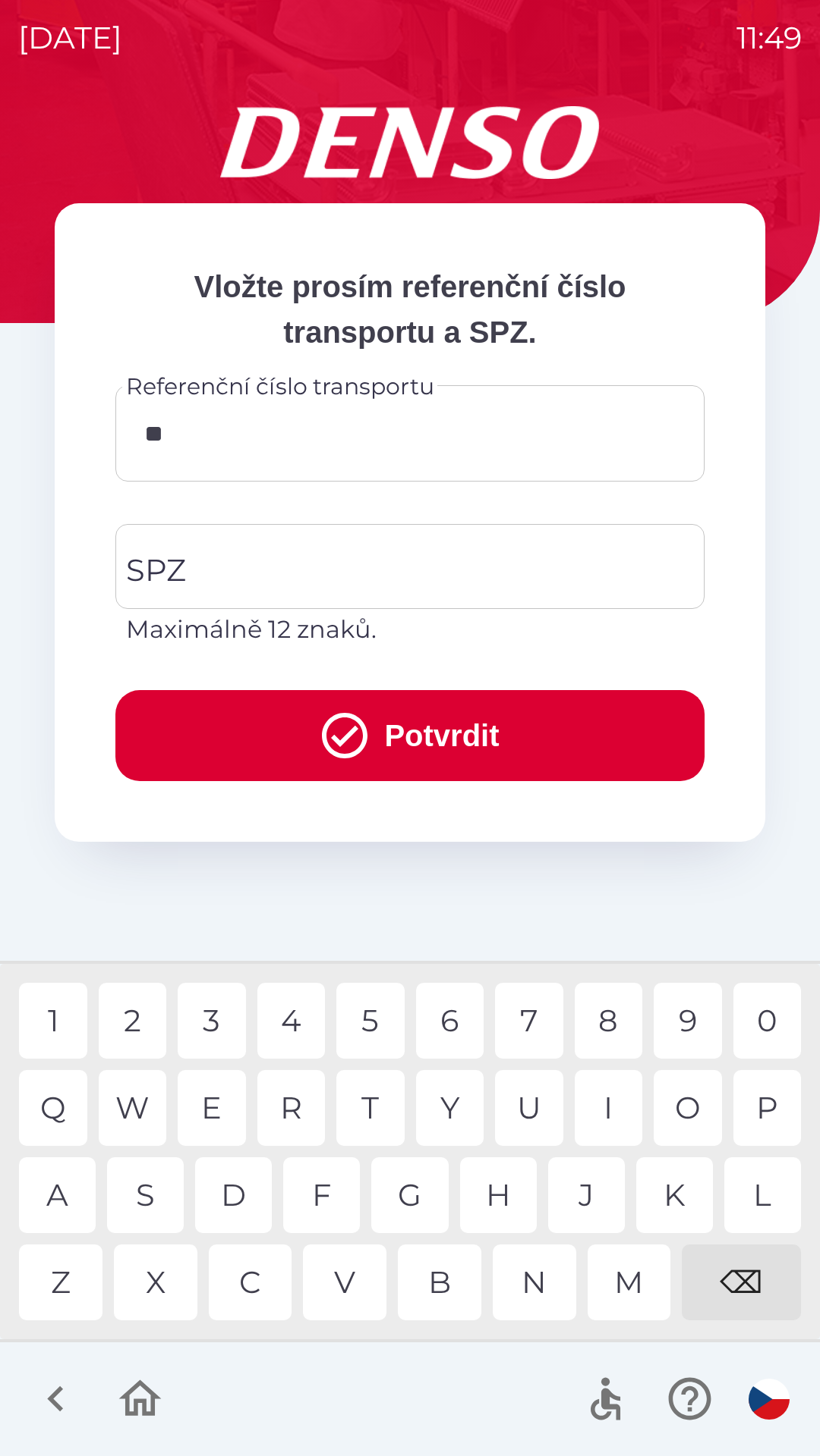
click at [286, 1021] on div "4" at bounding box center [292, 1021] width 68 height 75
click at [465, 1023] on div "6" at bounding box center [450, 1021] width 68 height 75
click at [72, 1018] on div "1" at bounding box center [53, 1021] width 68 height 75
type input "******"
click at [339, 560] on input "SPZ" at bounding box center [398, 567] width 552 height 72
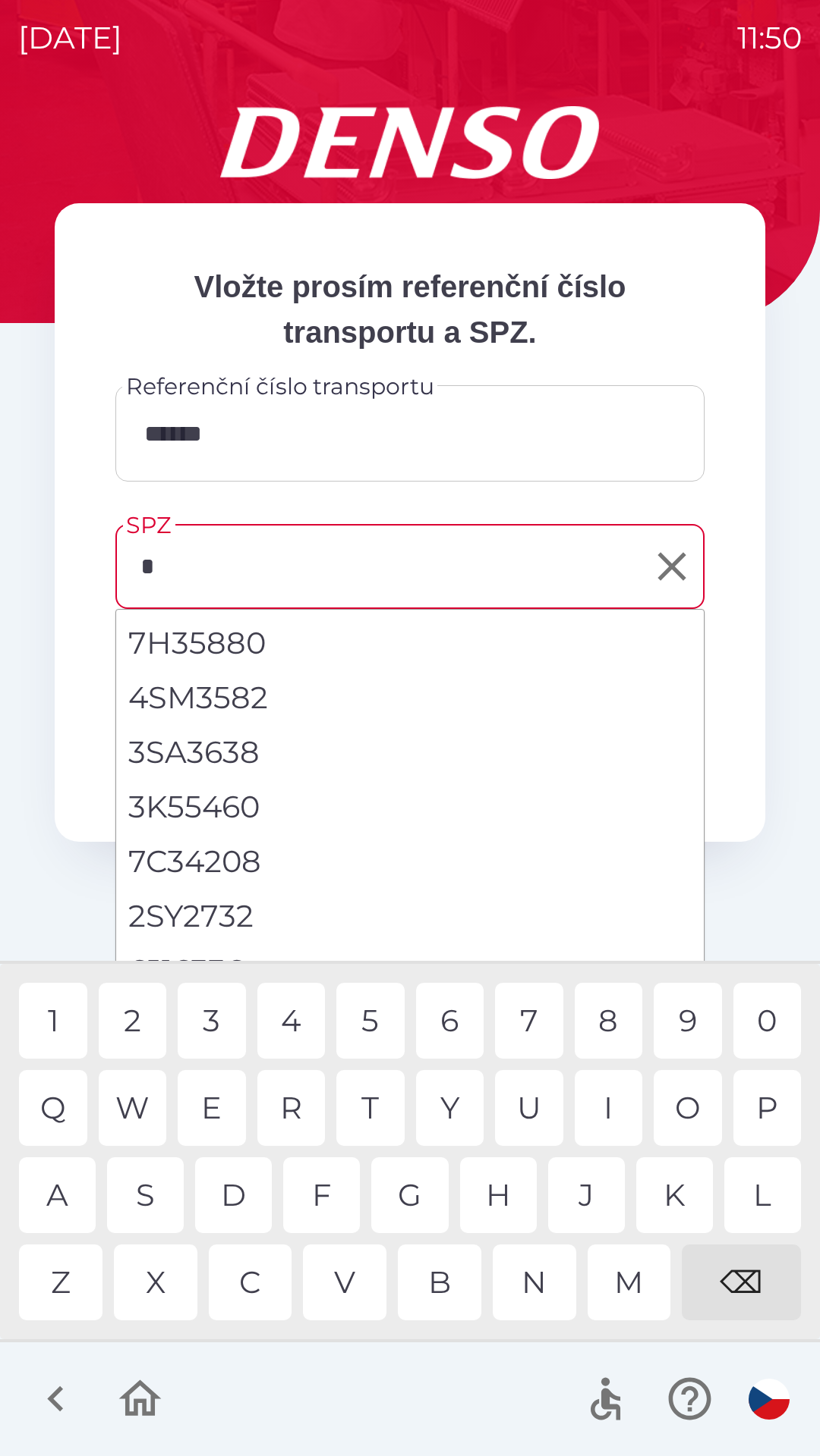
click at [225, 1018] on div "3" at bounding box center [212, 1021] width 68 height 75
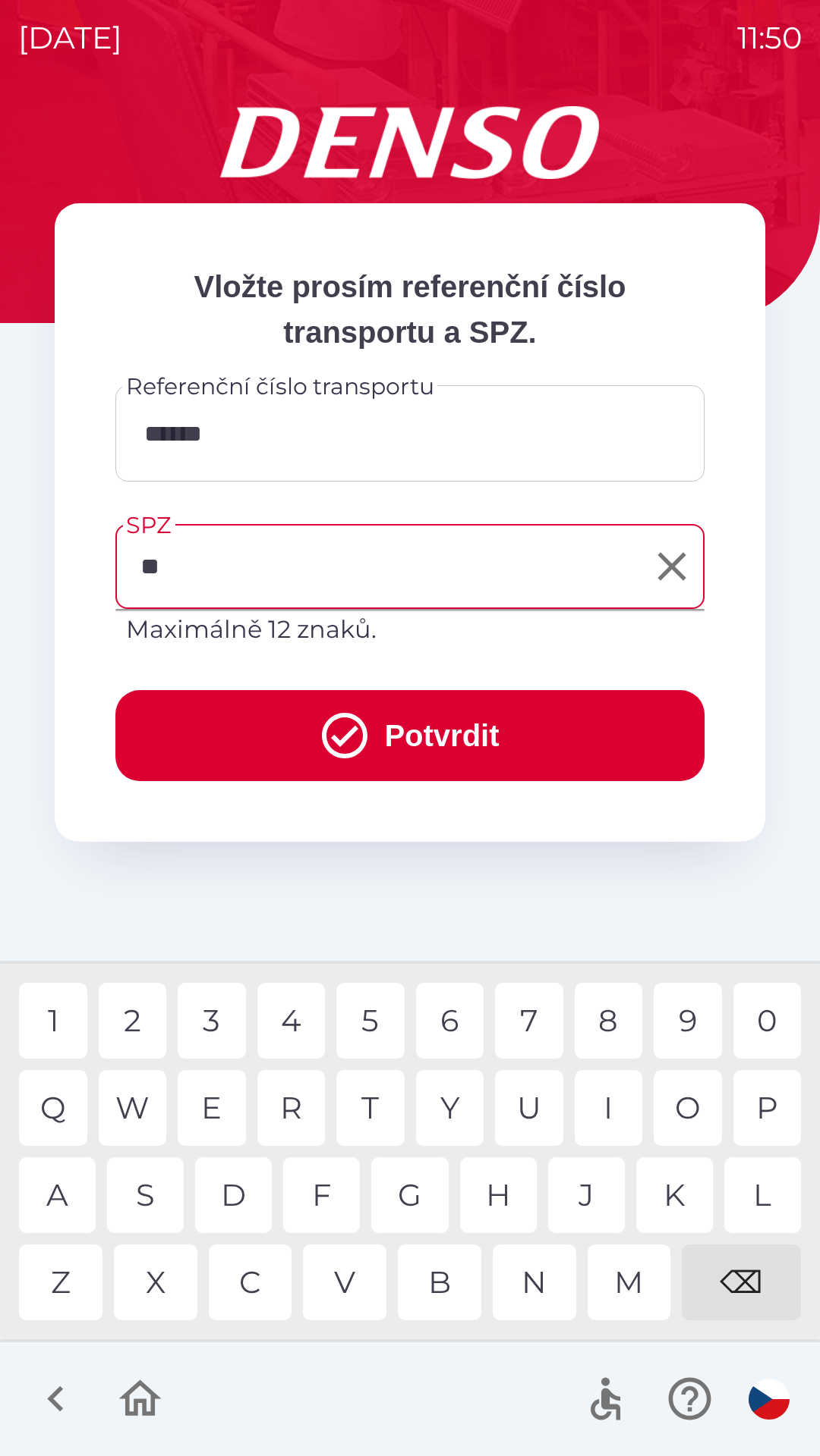
click at [57, 1294] on div "Z" at bounding box center [61, 1282] width 84 height 75
click at [624, 1022] on div "8" at bounding box center [608, 1021] width 68 height 75
click at [462, 995] on div "6" at bounding box center [450, 1021] width 68 height 75
type input "*******"
click at [218, 1019] on div "3" at bounding box center [212, 1021] width 68 height 75
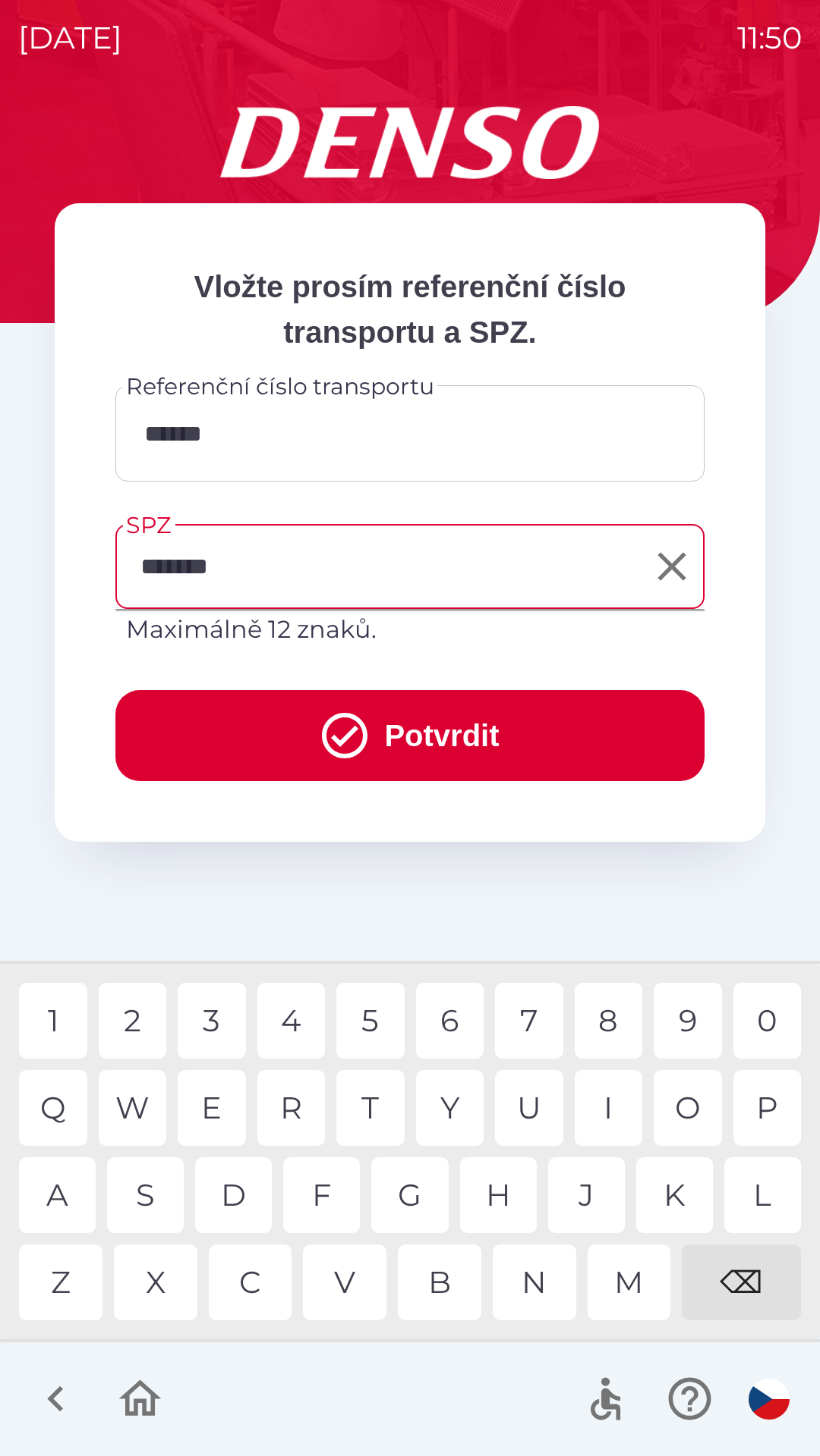
click at [402, 717] on button "Potvrdit" at bounding box center [410, 735] width 589 height 91
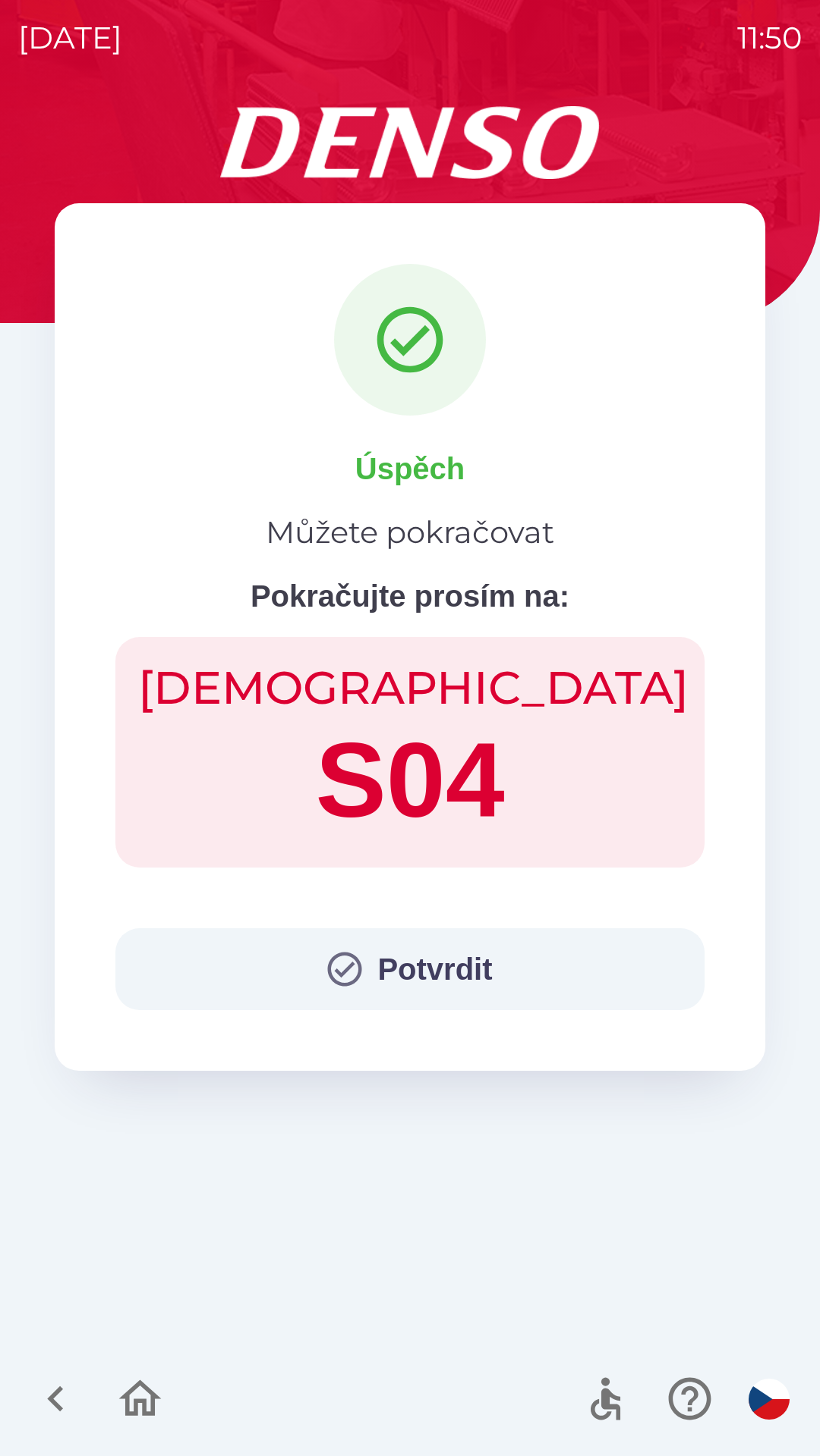
click at [402, 949] on button "Potvrdit" at bounding box center [410, 969] width 589 height 82
